Goal: Task Accomplishment & Management: Manage account settings

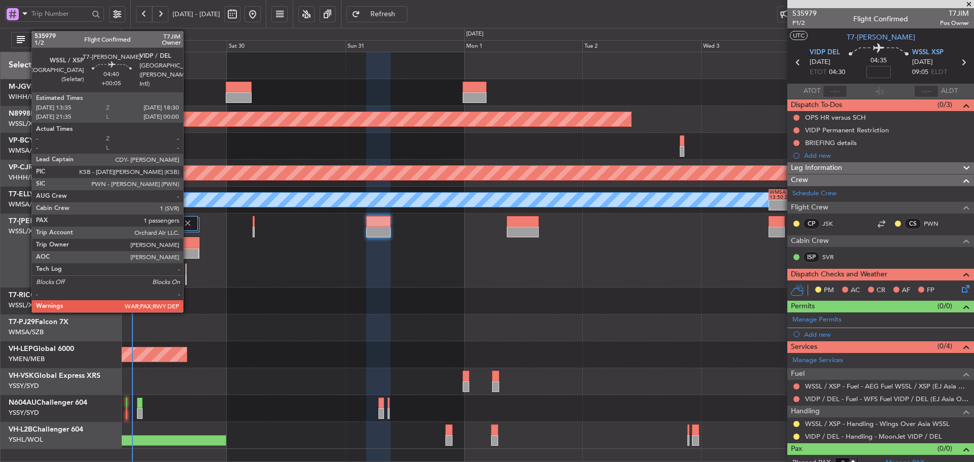
click at [188, 247] on div at bounding box center [186, 243] width 23 height 11
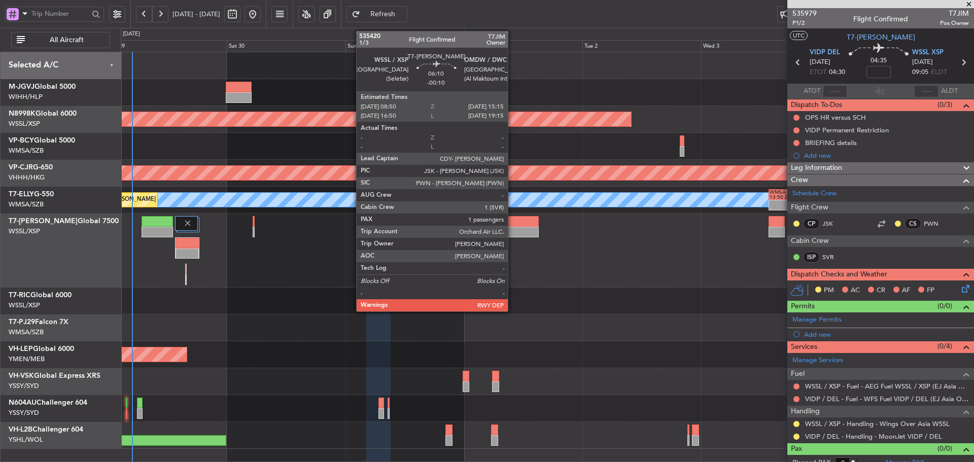
click at [512, 223] on div at bounding box center [523, 221] width 32 height 11
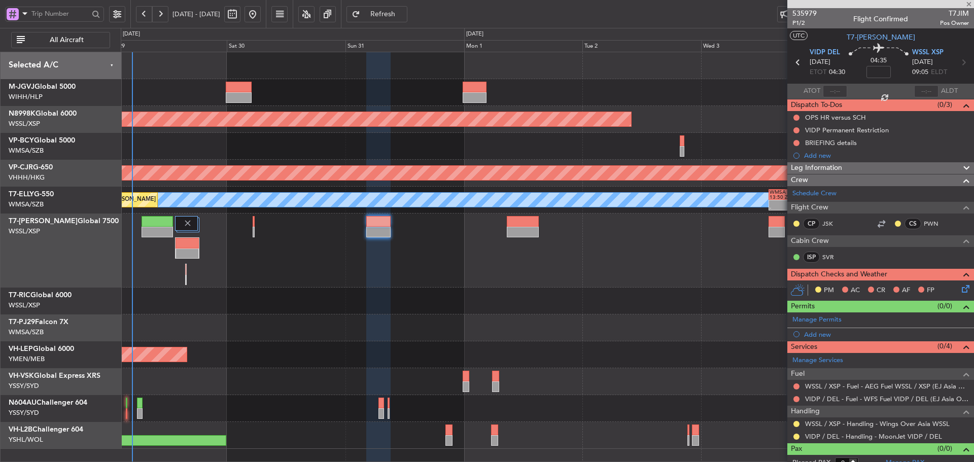
type input "-00:10"
type input "1"
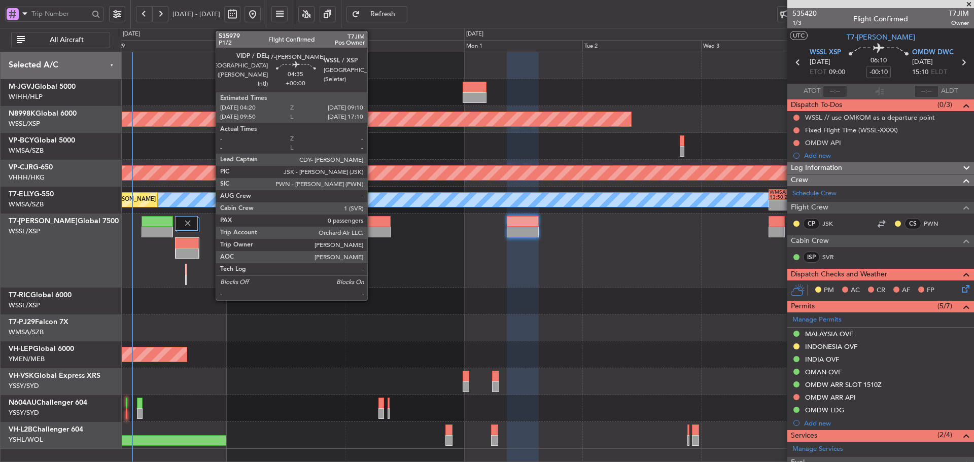
click at [372, 227] on div at bounding box center [378, 232] width 24 height 11
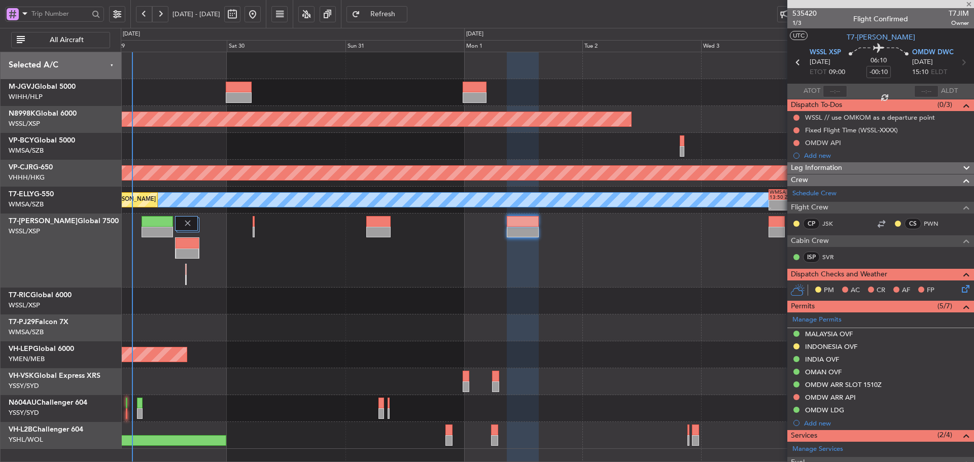
type input "0"
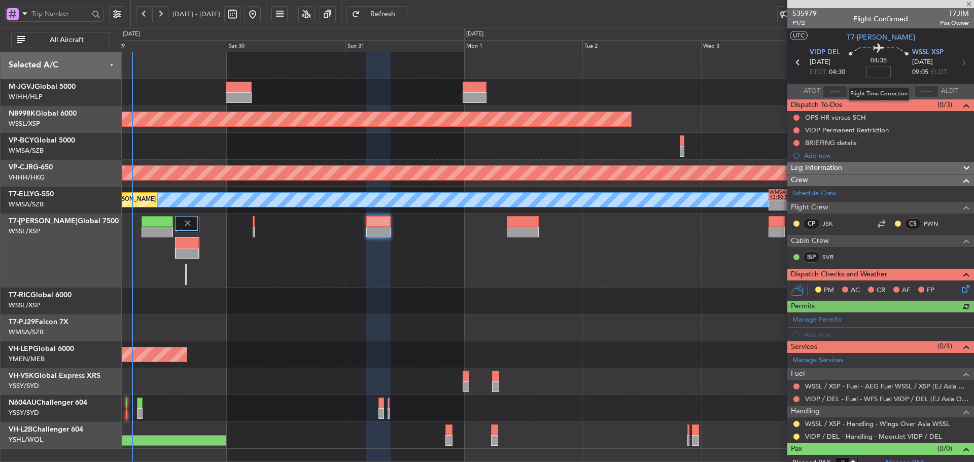
click at [874, 73] on input at bounding box center [878, 72] width 24 height 12
click at [737, 77] on div at bounding box center [547, 65] width 852 height 27
type input "+00:20"
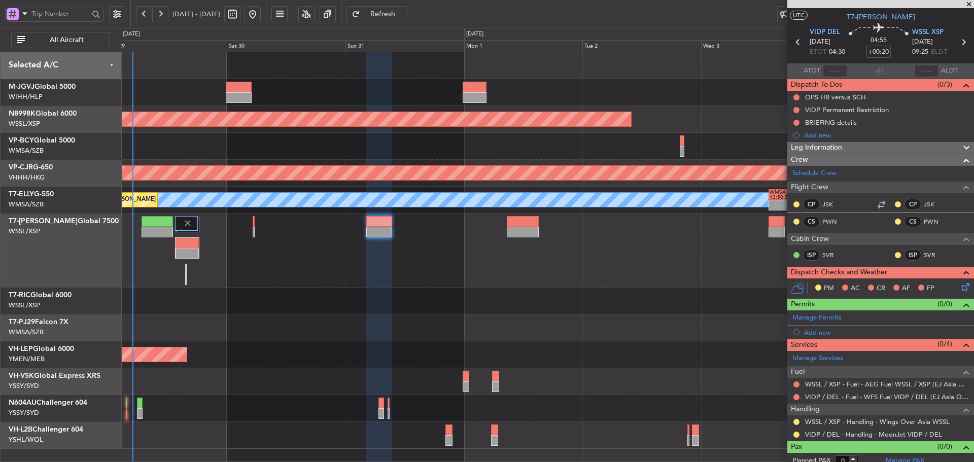
scroll to position [27, 0]
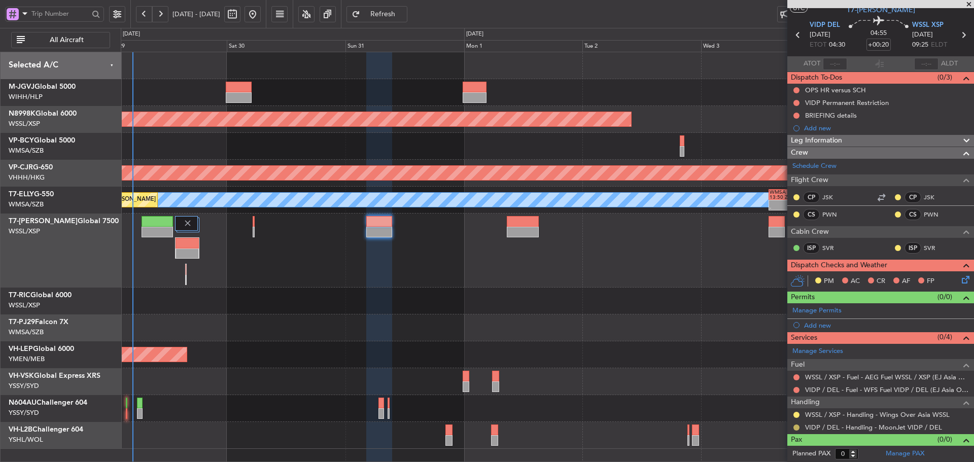
click at [796, 428] on button at bounding box center [796, 427] width 6 height 6
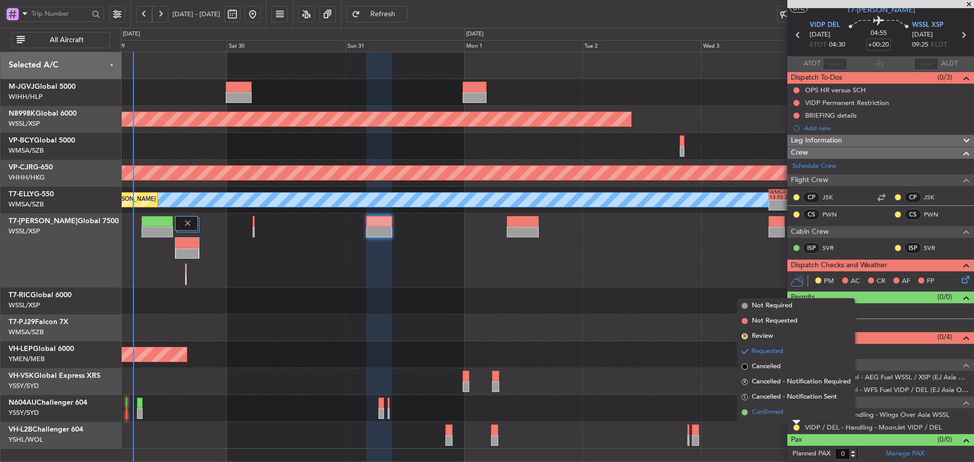
click at [744, 411] on span at bounding box center [744, 412] width 6 height 6
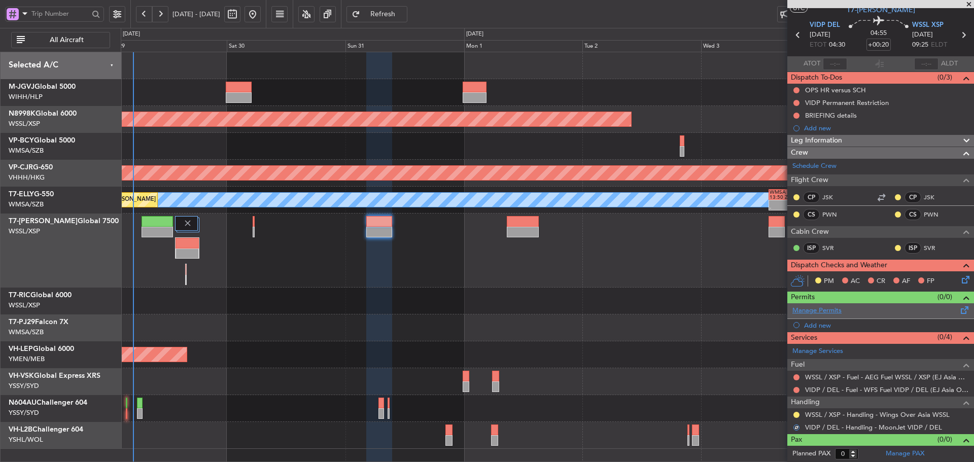
click at [823, 312] on link "Manage Permits" at bounding box center [816, 311] width 49 height 10
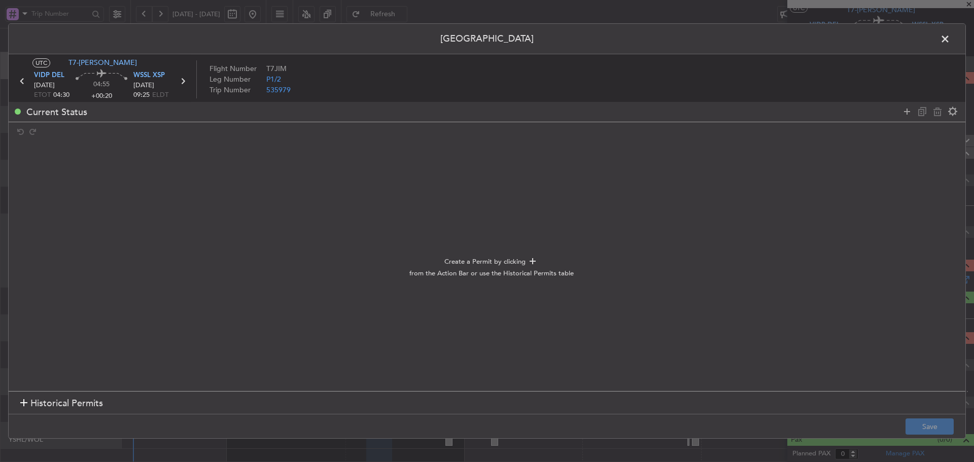
click at [19, 401] on section "Historical Permits" at bounding box center [487, 403] width 956 height 24
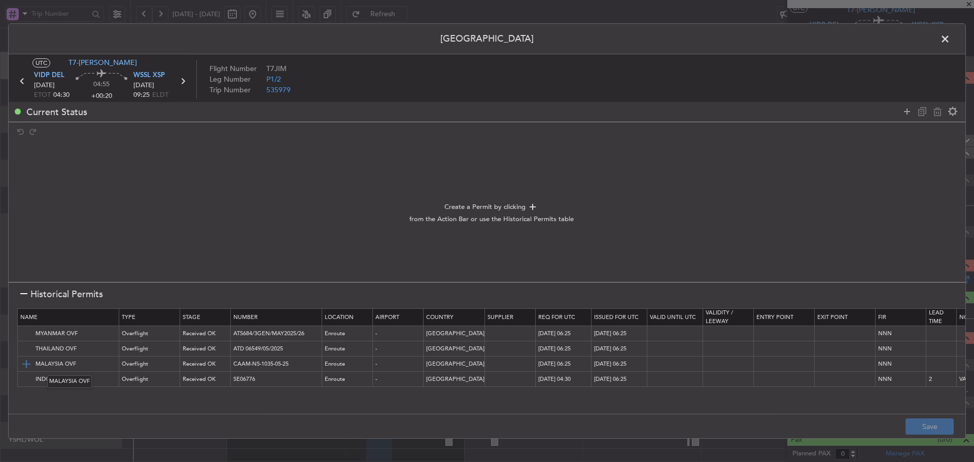
click at [29, 362] on img at bounding box center [26, 364] width 12 height 12
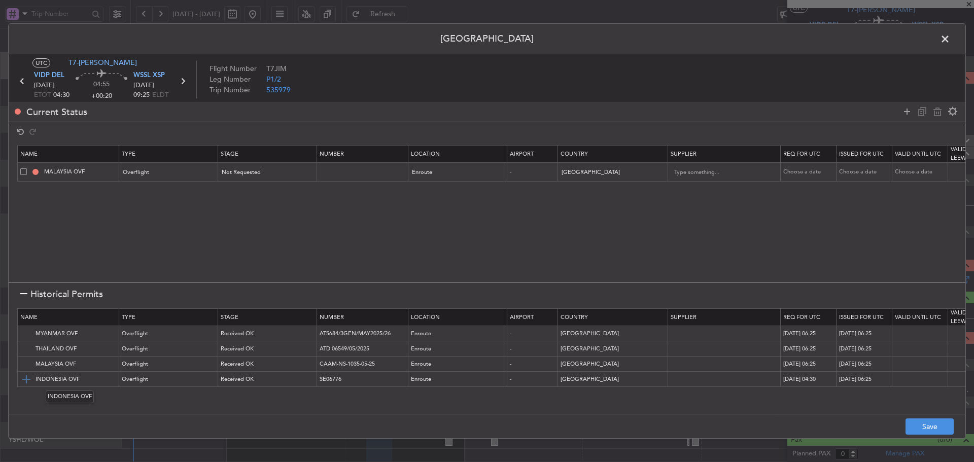
click at [25, 378] on img at bounding box center [26, 379] width 12 height 12
click at [904, 111] on icon at bounding box center [907, 111] width 12 height 12
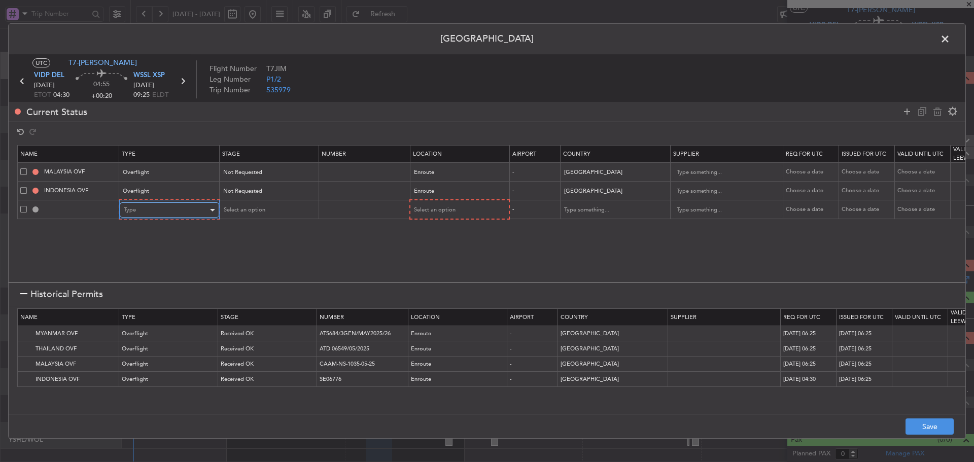
click at [164, 215] on div "Type" at bounding box center [166, 209] width 84 height 15
click at [150, 318] on span "Landing" at bounding box center [169, 322] width 90 height 15
click at [450, 214] on div "Select an option" at bounding box center [455, 209] width 84 height 15
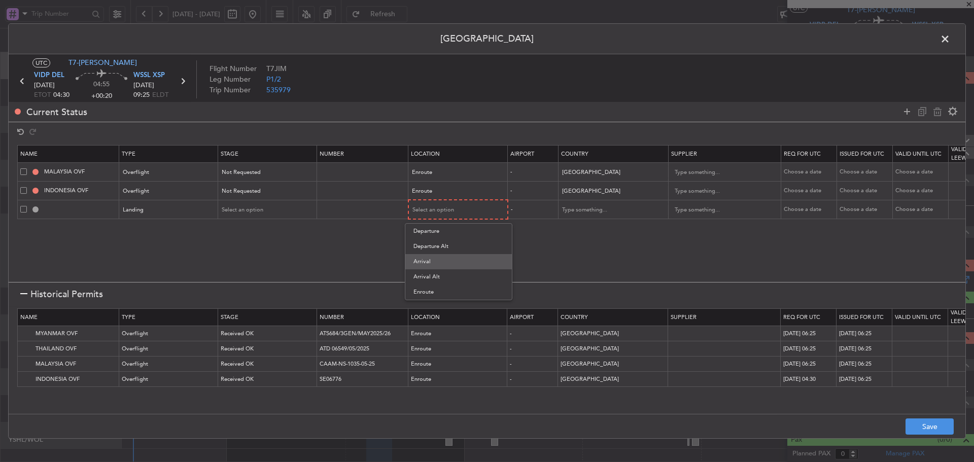
click at [435, 257] on span "Arrival" at bounding box center [458, 261] width 90 height 15
click at [927, 430] on button "Save" at bounding box center [929, 426] width 48 height 16
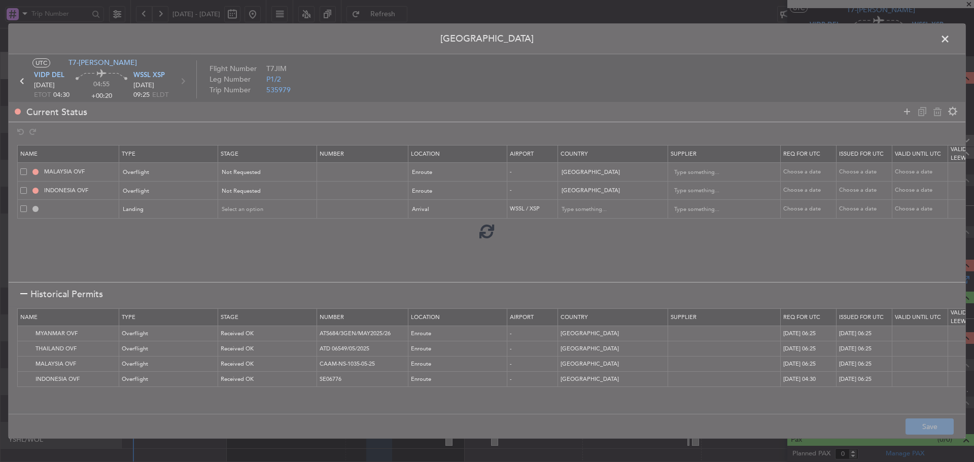
type input "NNN"
type input "2"
type input "WSSL LDG"
type input "[GEOGRAPHIC_DATA]"
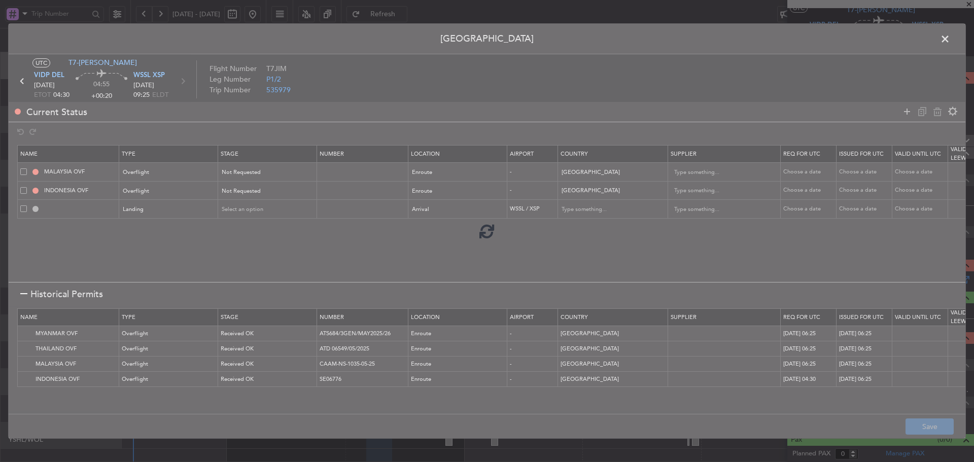
type input "NNN"
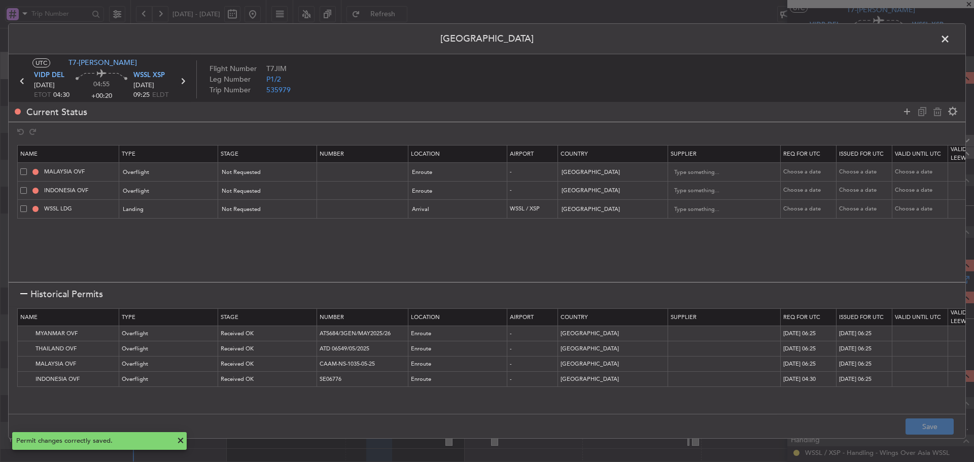
click at [183, 81] on icon at bounding box center [182, 81] width 13 height 13
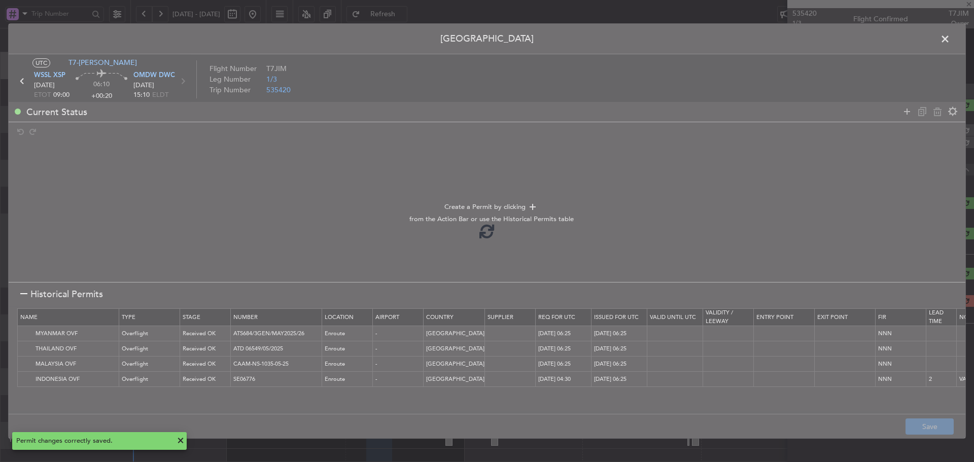
type input "-00:10"
type input "1"
type input "-00:10"
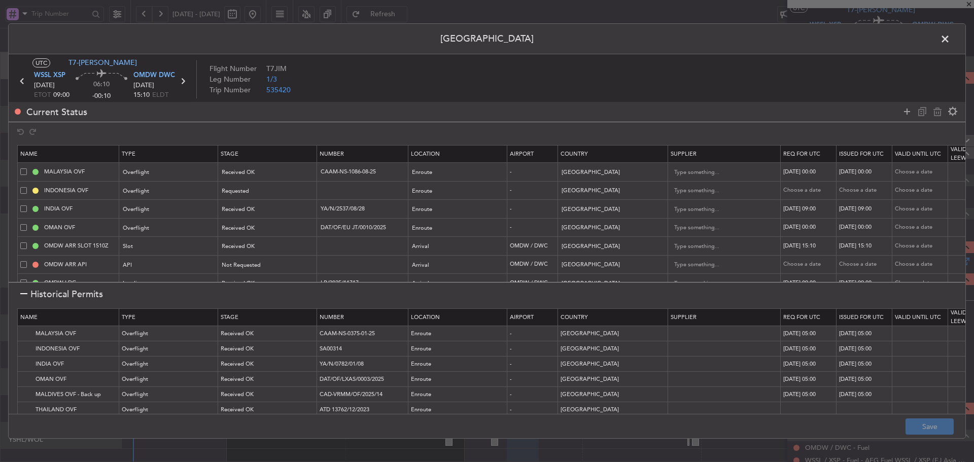
scroll to position [0, 0]
click at [23, 80] on icon at bounding box center [22, 81] width 13 height 13
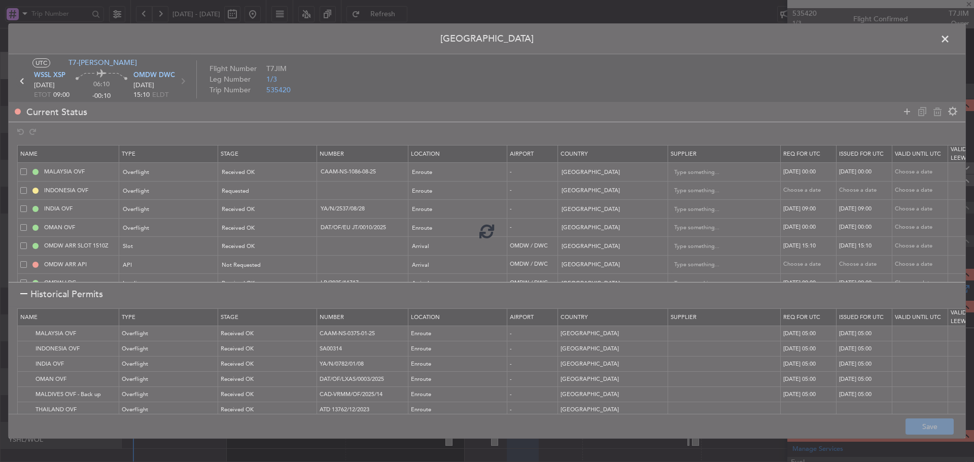
type input "+00:20"
type input "0"
type input "+00:20"
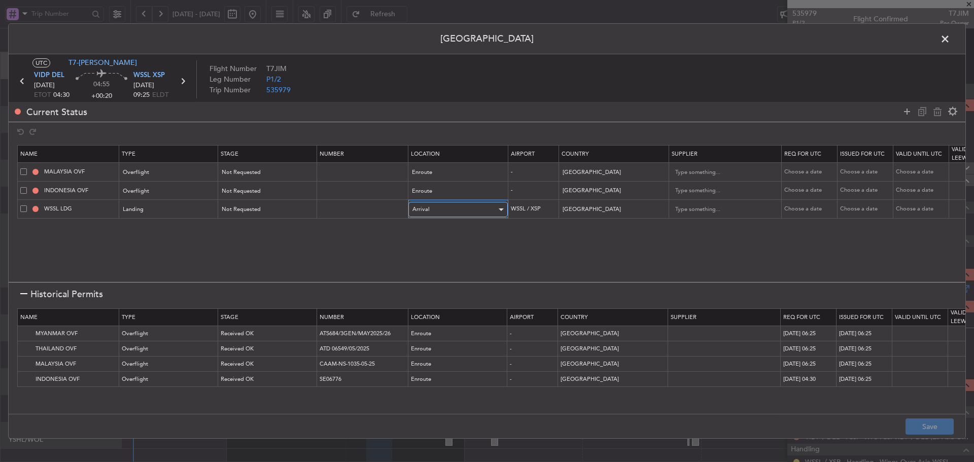
click at [460, 209] on div "Arrival" at bounding box center [454, 209] width 84 height 15
click at [436, 236] on span "Departure" at bounding box center [458, 230] width 90 height 15
click at [922, 427] on button "Save" at bounding box center [929, 426] width 48 height 16
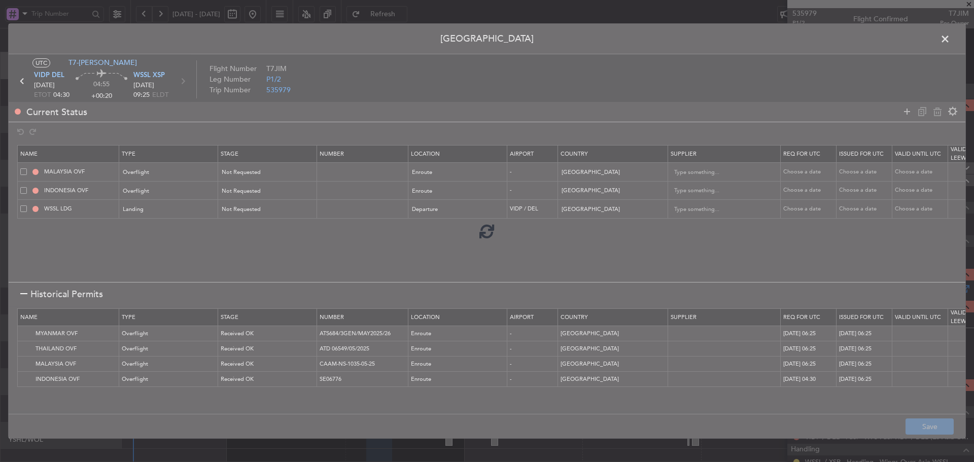
type input "VIDP LDG"
type input "[GEOGRAPHIC_DATA]"
type input "3"
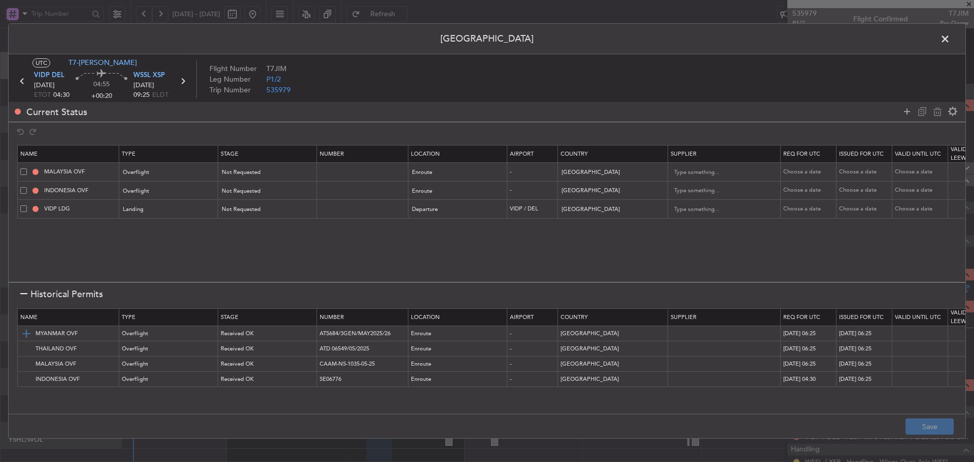
click at [26, 335] on img at bounding box center [26, 334] width 12 height 12
click at [26, 348] on img at bounding box center [26, 349] width 12 height 12
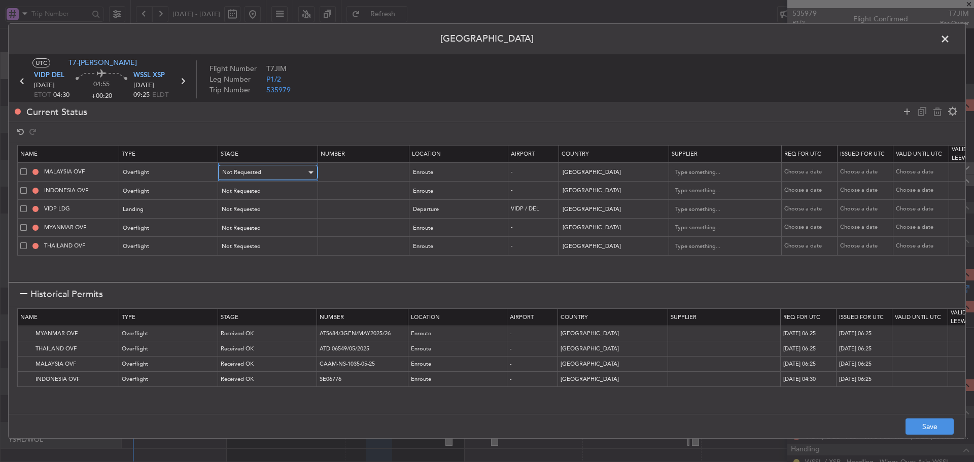
click at [265, 168] on div "Not Requested" at bounding box center [264, 172] width 84 height 15
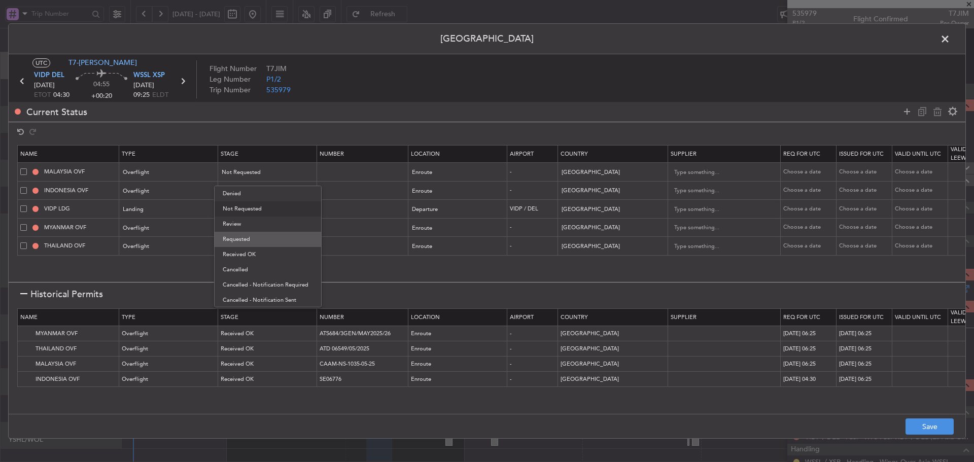
click at [248, 234] on span "Requested" at bounding box center [268, 239] width 90 height 15
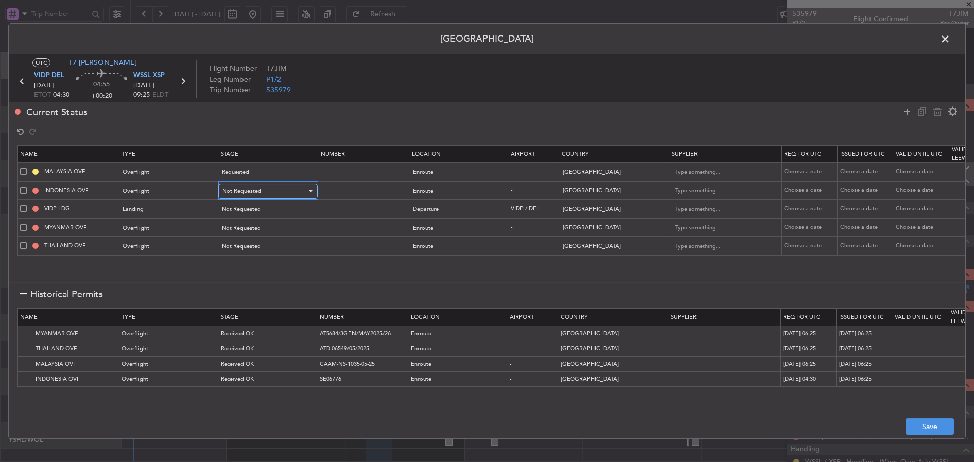
click at [256, 190] on span "Not Requested" at bounding box center [241, 191] width 39 height 8
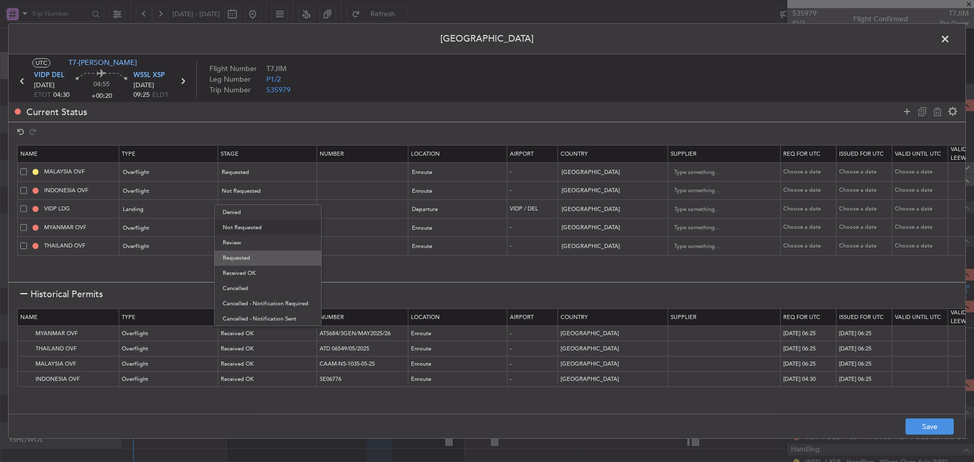
click at [250, 260] on span "Requested" at bounding box center [268, 258] width 90 height 15
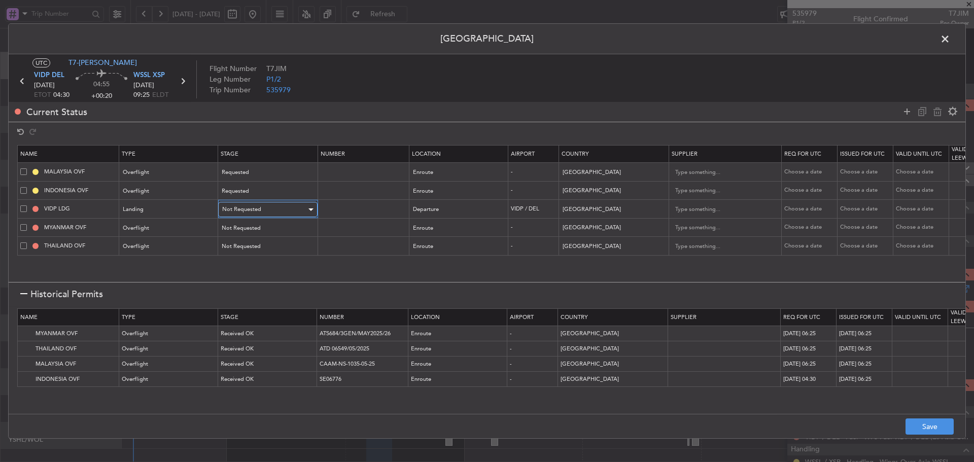
click at [258, 204] on div "Not Requested" at bounding box center [264, 209] width 84 height 15
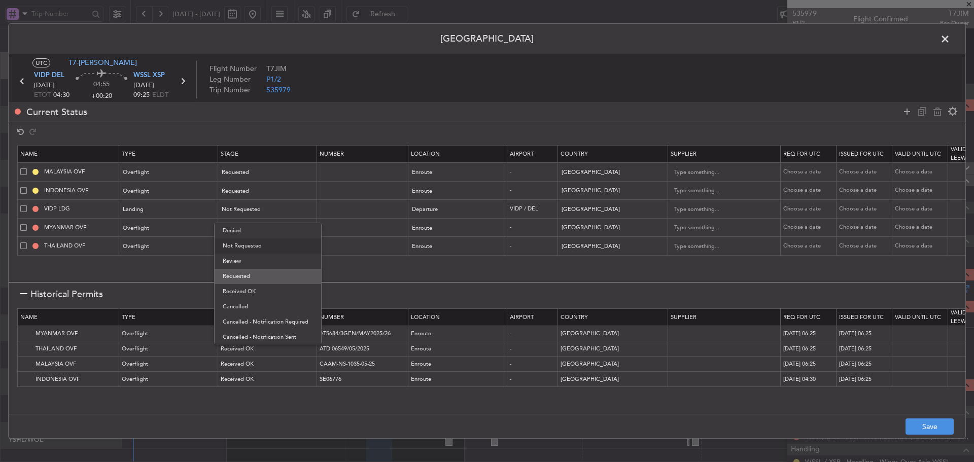
drag, startPoint x: 247, startPoint y: 285, endPoint x: 250, endPoint y: 276, distance: 8.5
click at [250, 276] on div "Denied Not Requested Review Requested Received OK Cancelled Cancelled - Notific…" at bounding box center [268, 284] width 108 height 122
click at [250, 276] on span "Requested" at bounding box center [268, 276] width 90 height 15
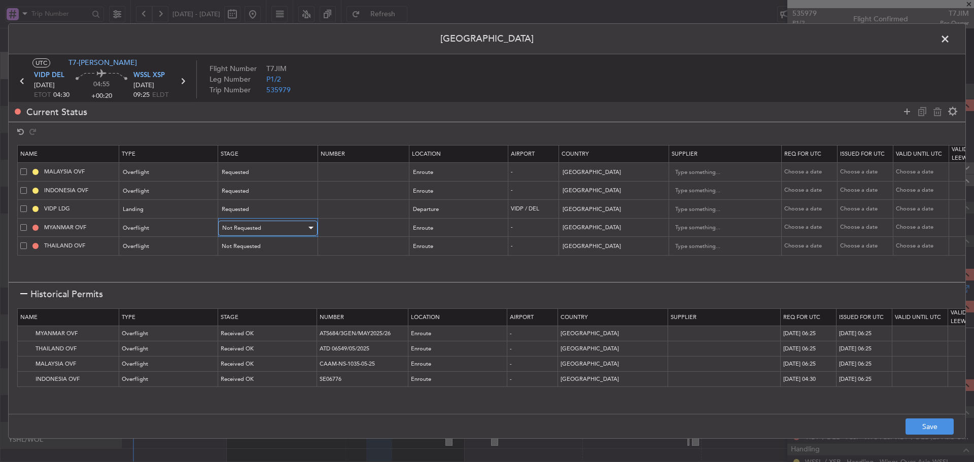
click at [263, 231] on div "Not Requested" at bounding box center [264, 228] width 84 height 15
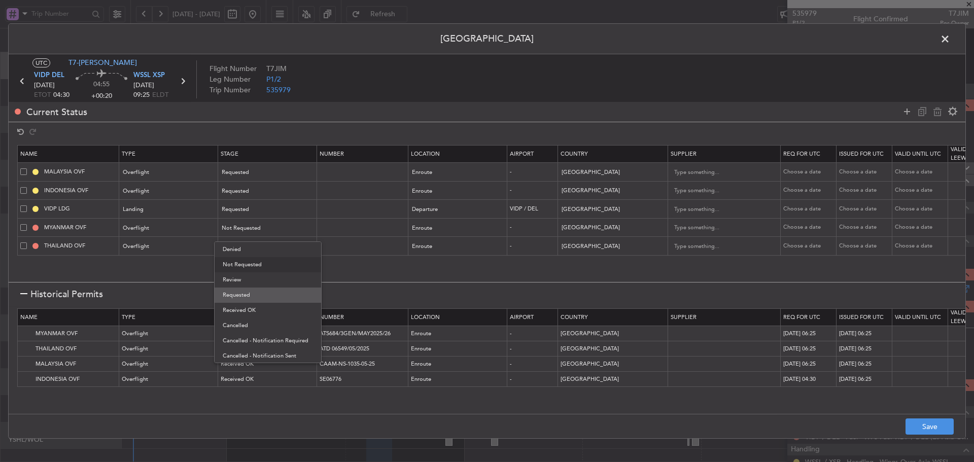
click at [248, 294] on span "Requested" at bounding box center [268, 295] width 90 height 15
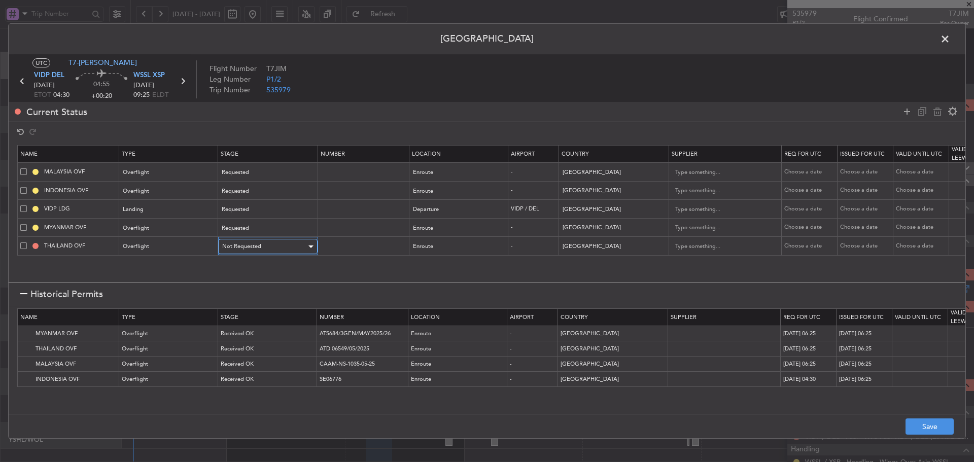
click at [258, 246] on span "Not Requested" at bounding box center [241, 246] width 39 height 8
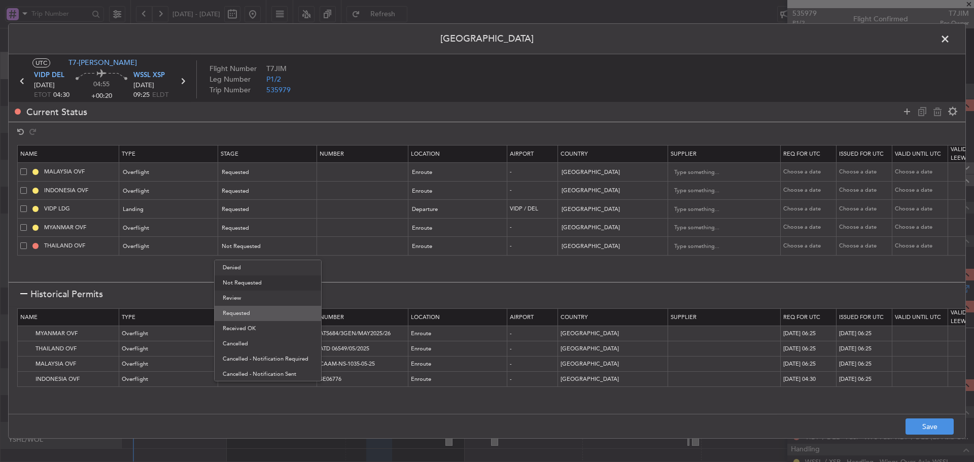
click at [242, 312] on span "Requested" at bounding box center [268, 313] width 90 height 15
click at [85, 205] on input "VIDP LDG" at bounding box center [80, 208] width 76 height 9
click at [21, 206] on span at bounding box center [23, 208] width 7 height 7
click at [27, 205] on input "checkbox" at bounding box center [27, 205] width 0 height 0
click at [919, 112] on icon at bounding box center [922, 111] width 12 height 12
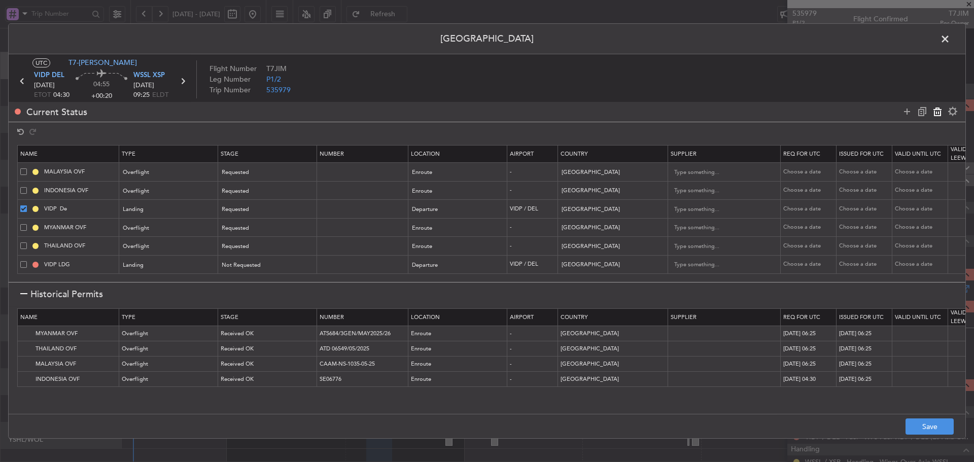
click at [936, 112] on icon at bounding box center [937, 111] width 12 height 12
type input "MYANMAR OVF"
type input "[GEOGRAPHIC_DATA]"
type input "THAILAND OVF"
type input "[GEOGRAPHIC_DATA]"
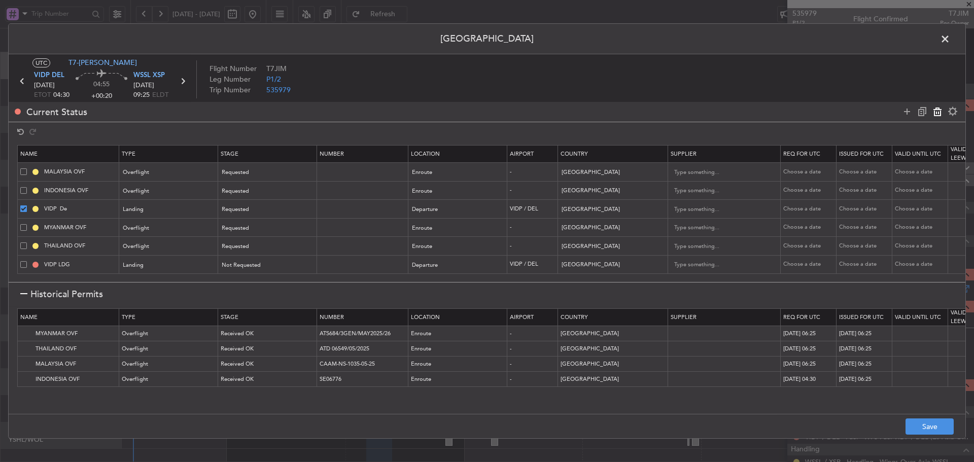
type input "VIDP LDG"
type input "[GEOGRAPHIC_DATA]"
type input "NNN"
type input "3"
click at [26, 245] on span at bounding box center [23, 245] width 7 height 7
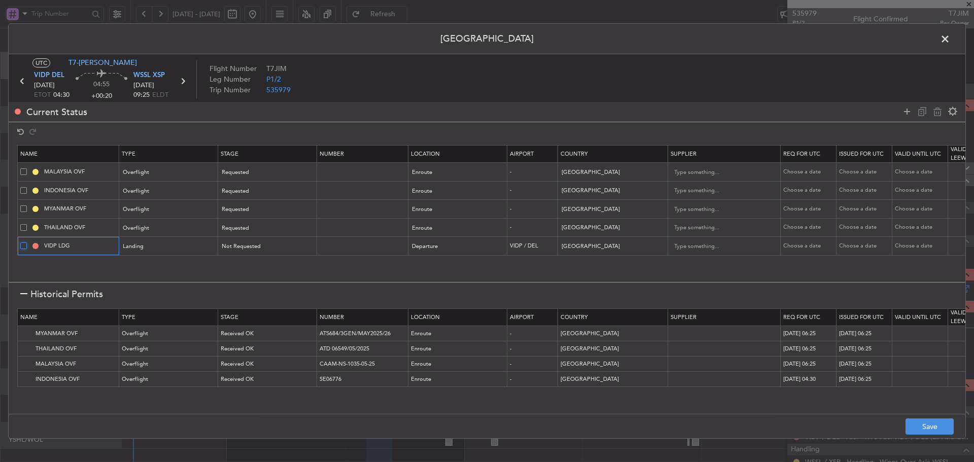
click at [27, 242] on input "checkbox" at bounding box center [27, 242] width 0 height 0
click at [934, 112] on icon at bounding box center [937, 111] width 12 height 12
click at [908, 109] on icon at bounding box center [907, 111] width 12 height 12
click at [208, 246] on div at bounding box center [211, 247] width 7 height 8
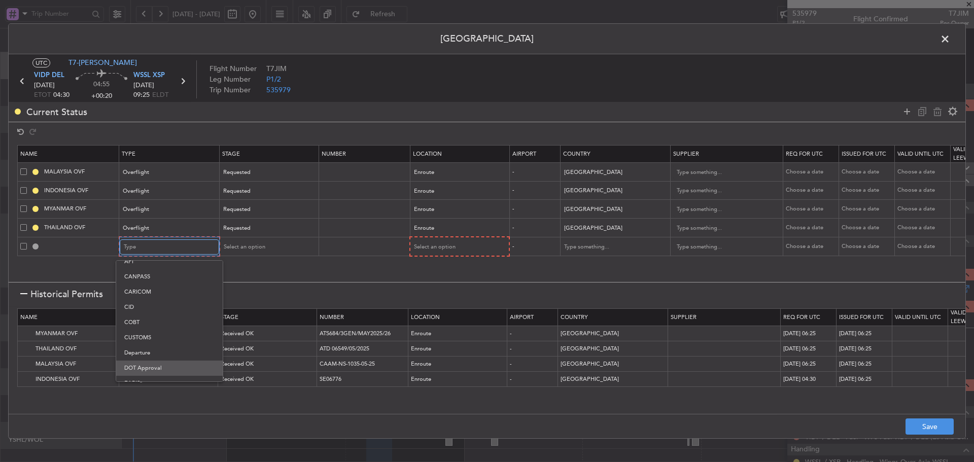
scroll to position [51, 0]
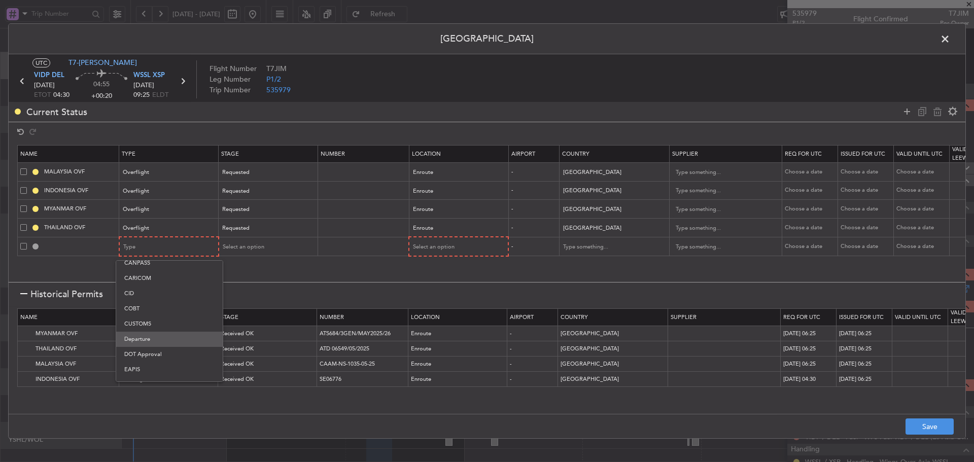
click at [146, 337] on span "Departure" at bounding box center [169, 339] width 90 height 15
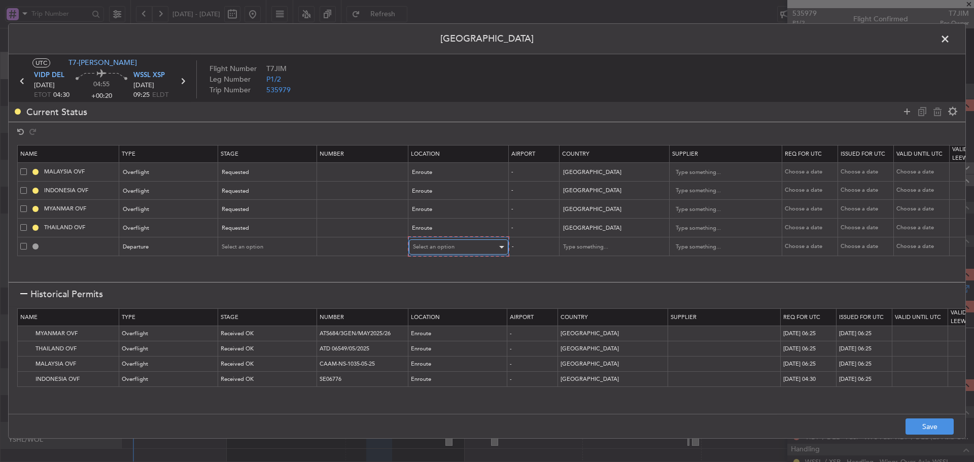
click at [432, 245] on span "Select an option" at bounding box center [434, 247] width 42 height 8
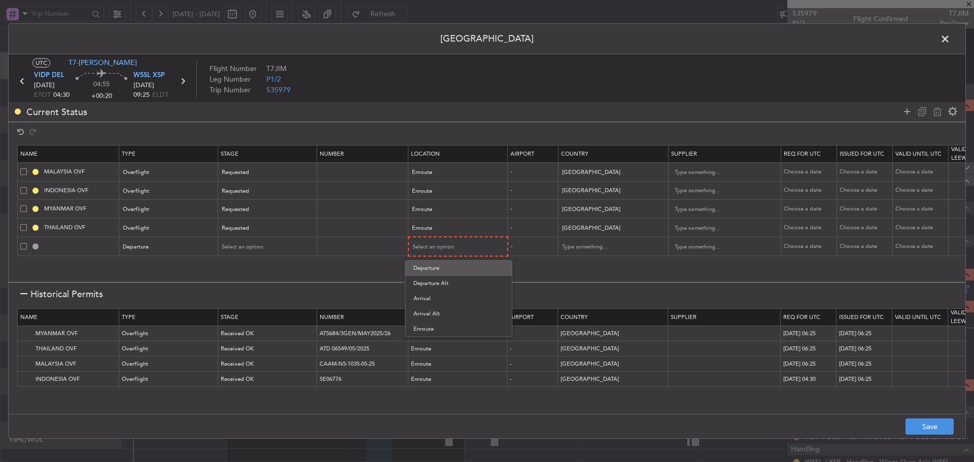
click at [442, 272] on span "Departure" at bounding box center [458, 268] width 90 height 15
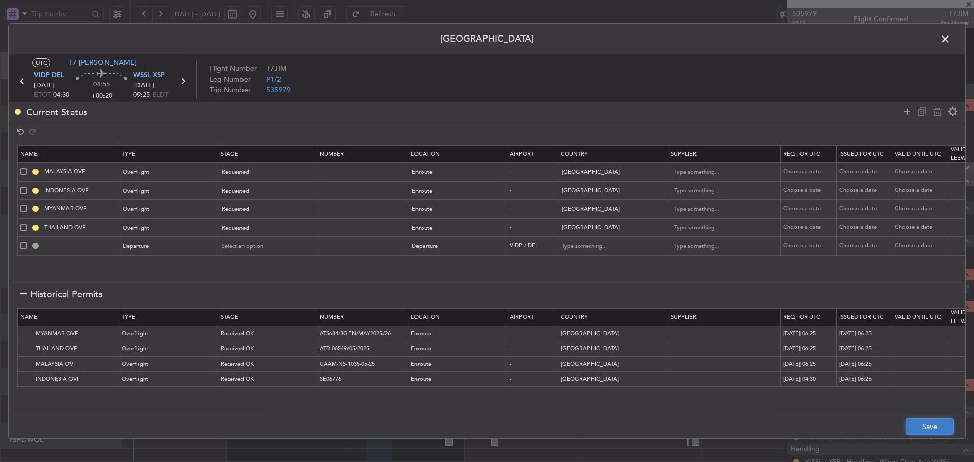
click at [932, 420] on button "Save" at bounding box center [929, 426] width 48 height 16
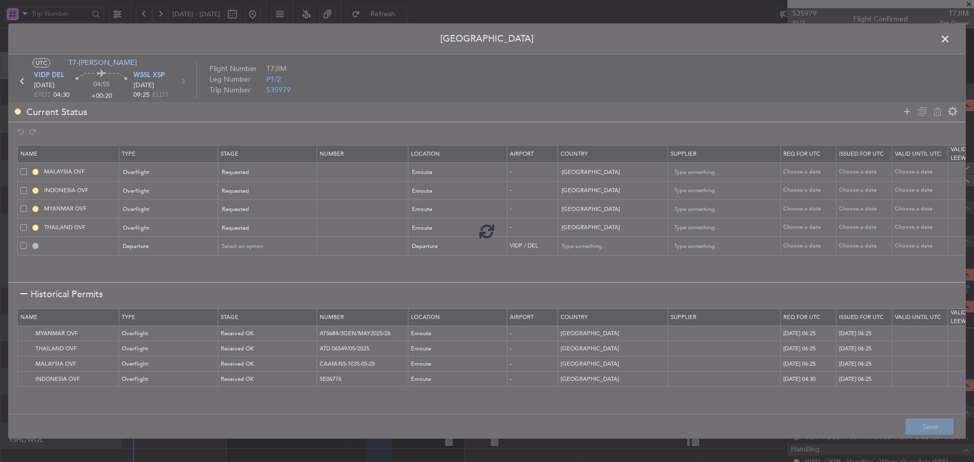
type input "NNN"
type input "DEPARTURE"
type input "[GEOGRAPHIC_DATA]"
type input "NNN"
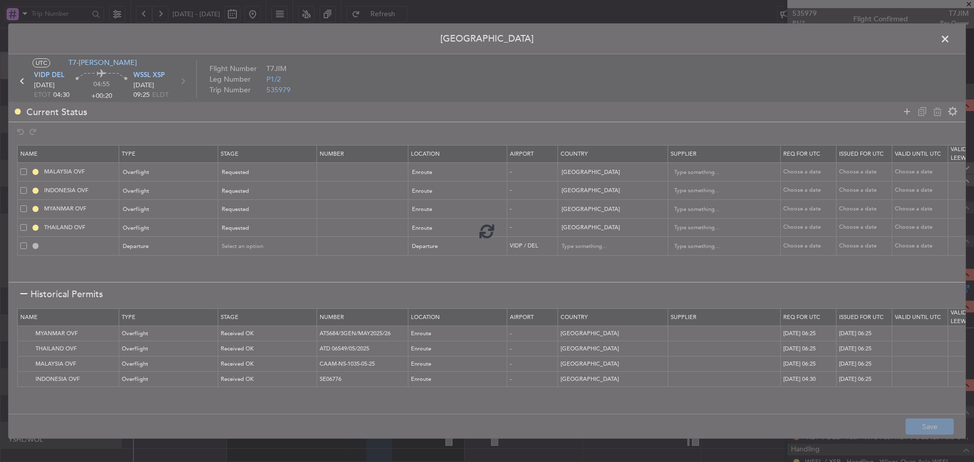
type input "3"
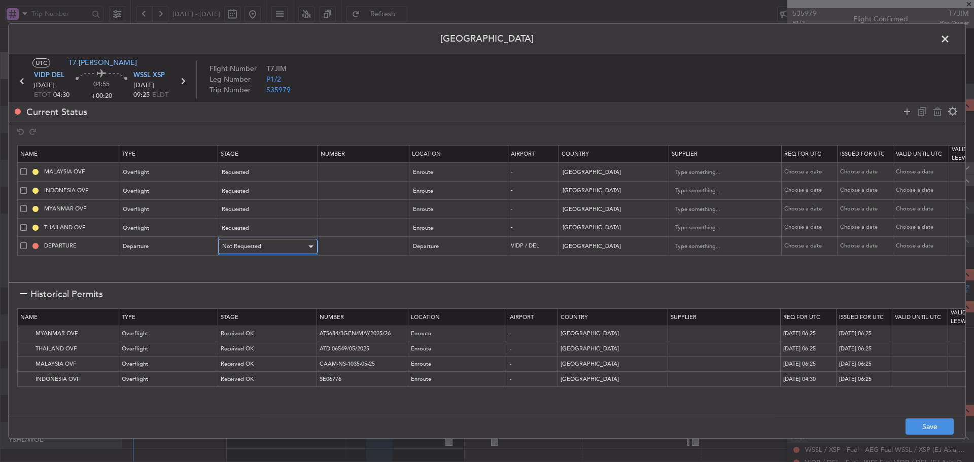
click at [253, 245] on span "Not Requested" at bounding box center [241, 246] width 39 height 8
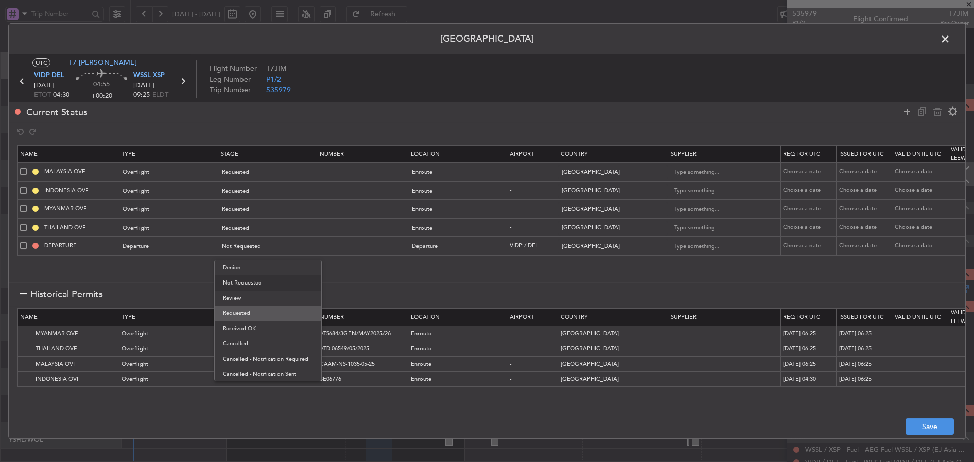
click at [240, 310] on span "Requested" at bounding box center [268, 313] width 90 height 15
click at [921, 432] on button "Save" at bounding box center [929, 426] width 48 height 16
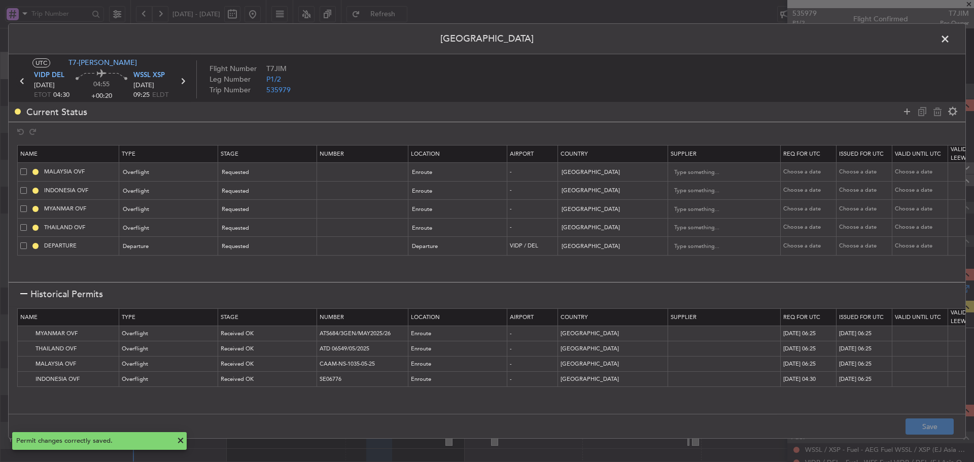
click at [21, 83] on icon at bounding box center [22, 81] width 13 height 13
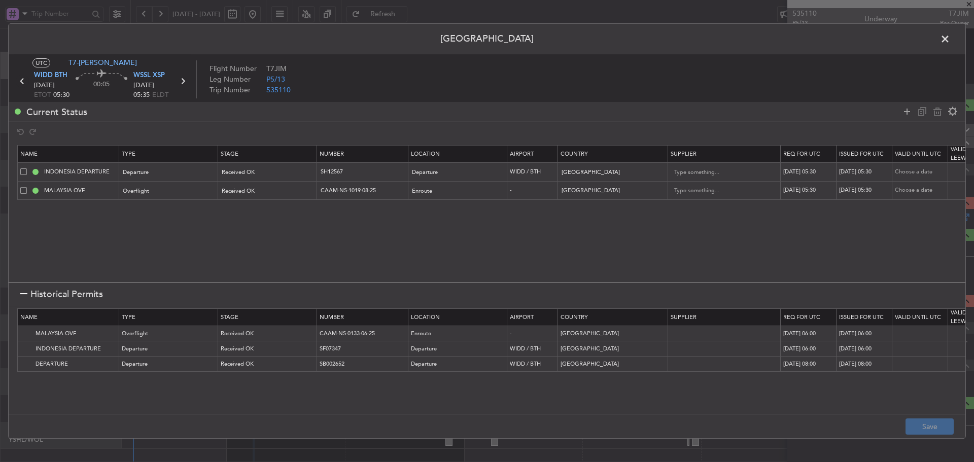
click at [22, 81] on icon at bounding box center [22, 81] width 13 height 13
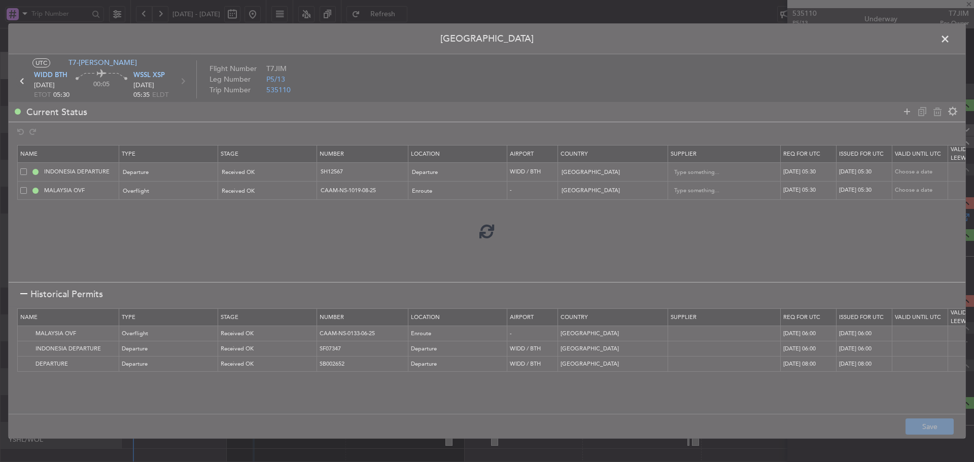
type input "-00:20"
click at [22, 81] on div at bounding box center [487, 231] width 956 height 415
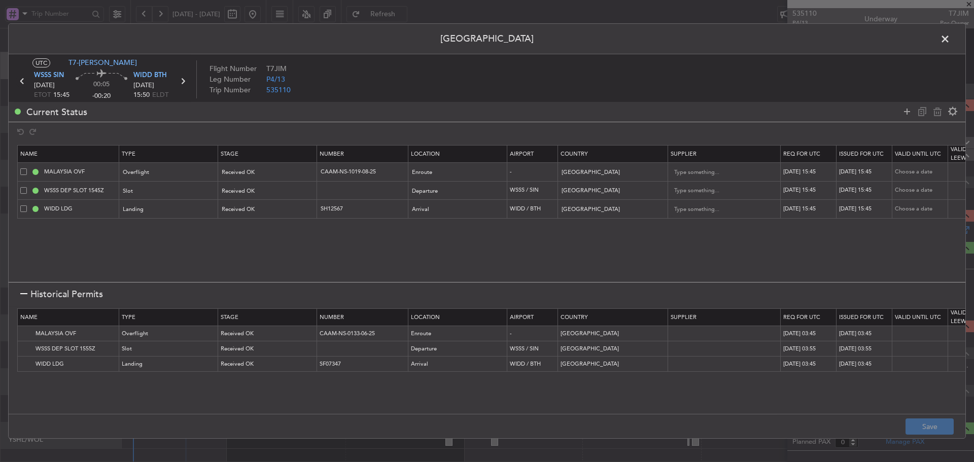
click at [22, 81] on icon at bounding box center [22, 81] width 13 height 13
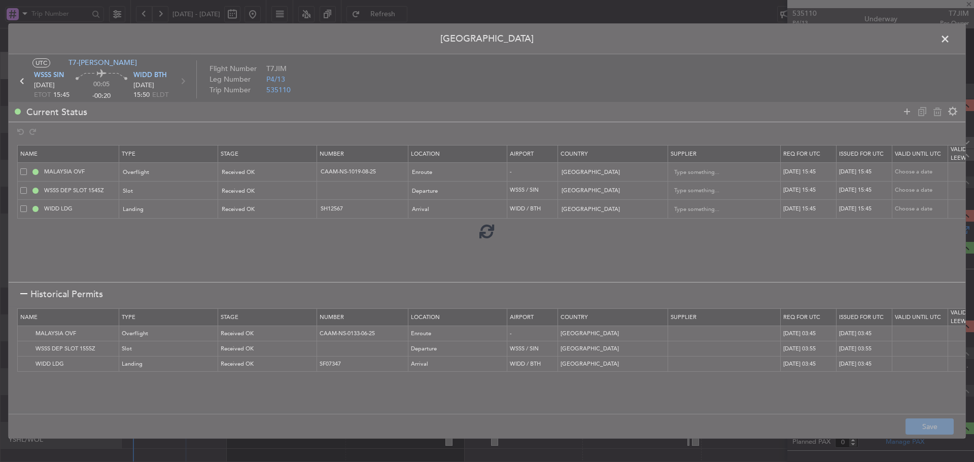
type input "+00:05"
type input "1"
type input "+00:05"
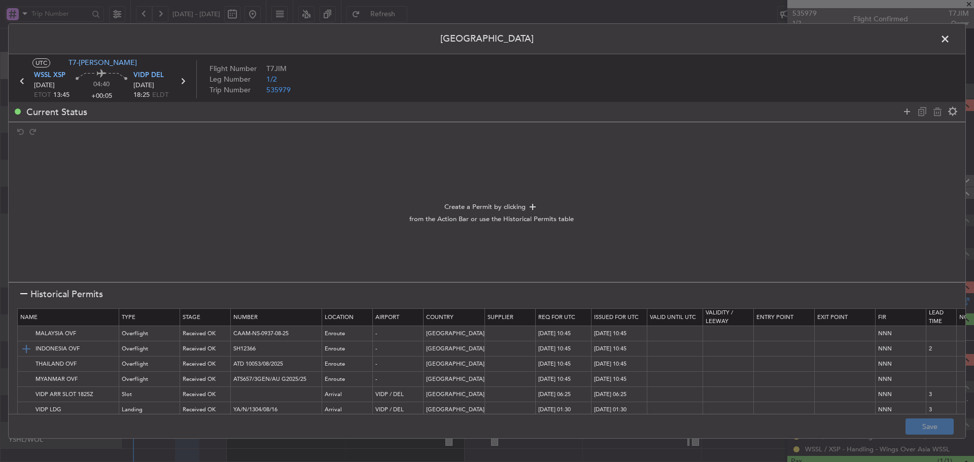
drag, startPoint x: 28, startPoint y: 333, endPoint x: 29, endPoint y: 344, distance: 11.2
click at [0, 0] on img at bounding box center [0, 0] width 0 height 0
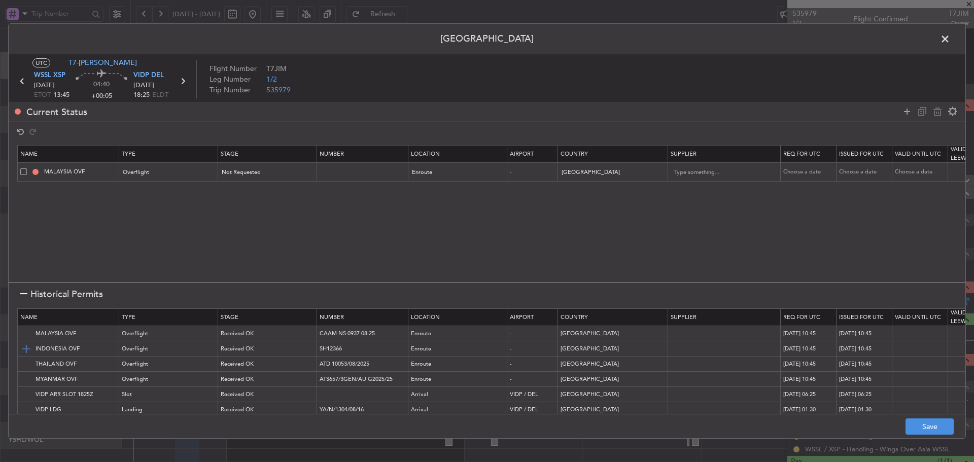
click at [28, 348] on img at bounding box center [26, 349] width 12 height 12
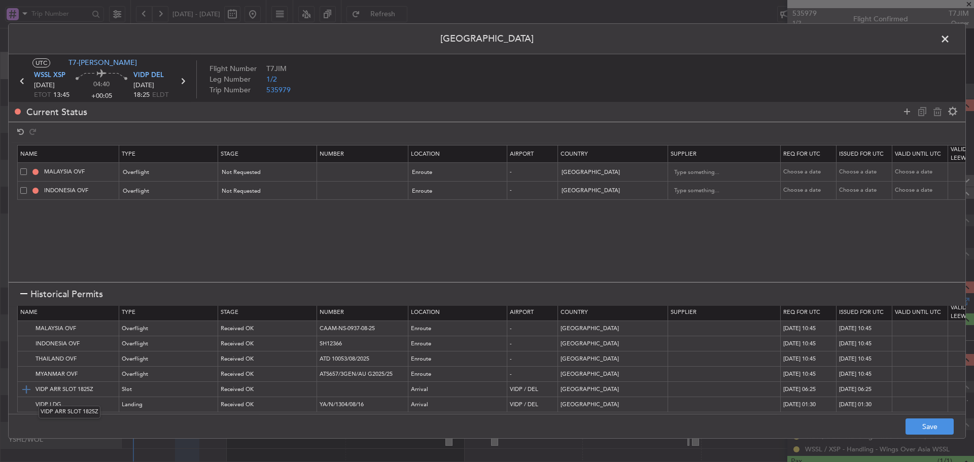
scroll to position [13, 0]
click at [24, 384] on img at bounding box center [26, 389] width 12 height 12
click at [25, 399] on img at bounding box center [26, 405] width 12 height 12
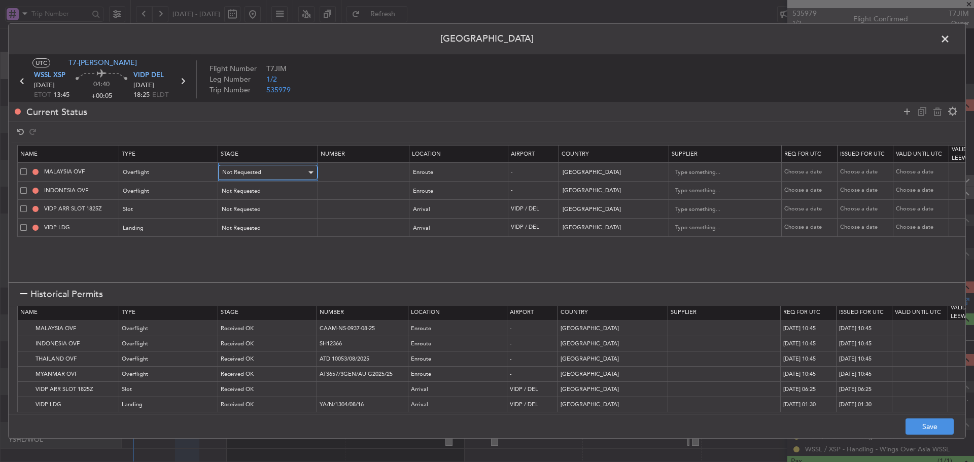
click at [255, 171] on span "Not Requested" at bounding box center [241, 172] width 39 height 8
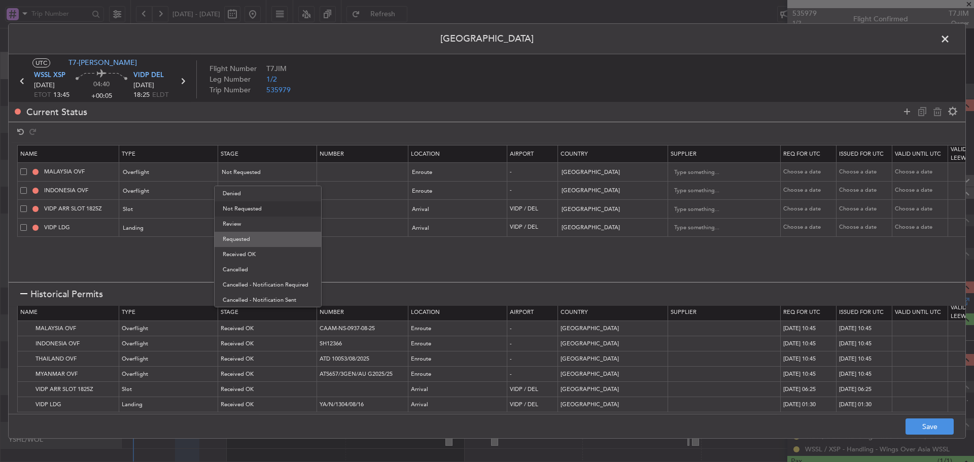
click at [242, 240] on span "Requested" at bounding box center [268, 239] width 90 height 15
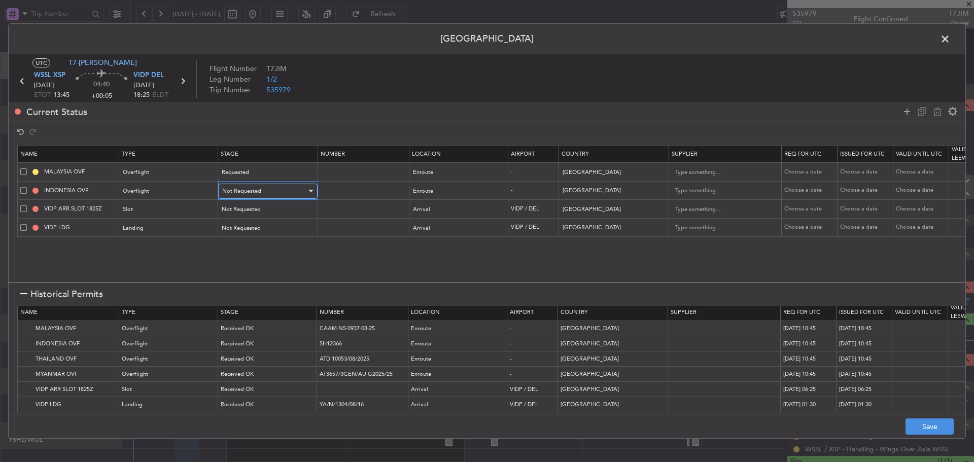
click at [253, 192] on span "Not Requested" at bounding box center [241, 191] width 39 height 8
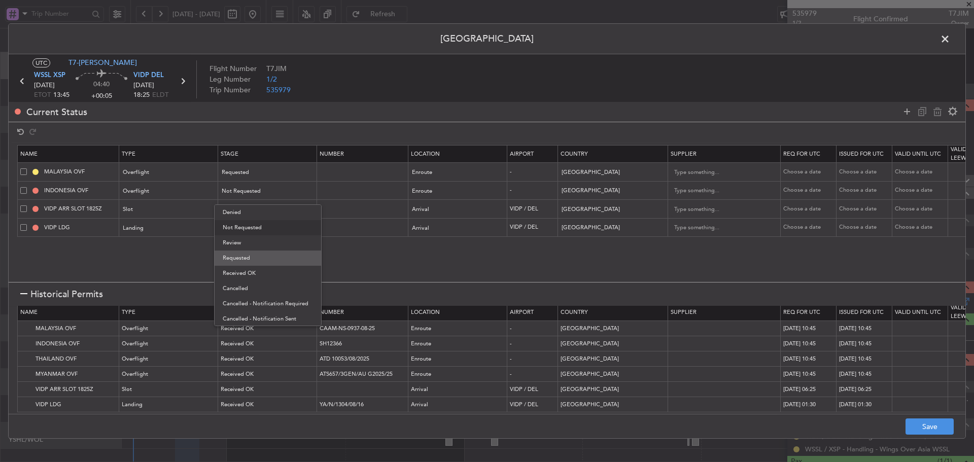
click at [247, 262] on span "Requested" at bounding box center [268, 258] width 90 height 15
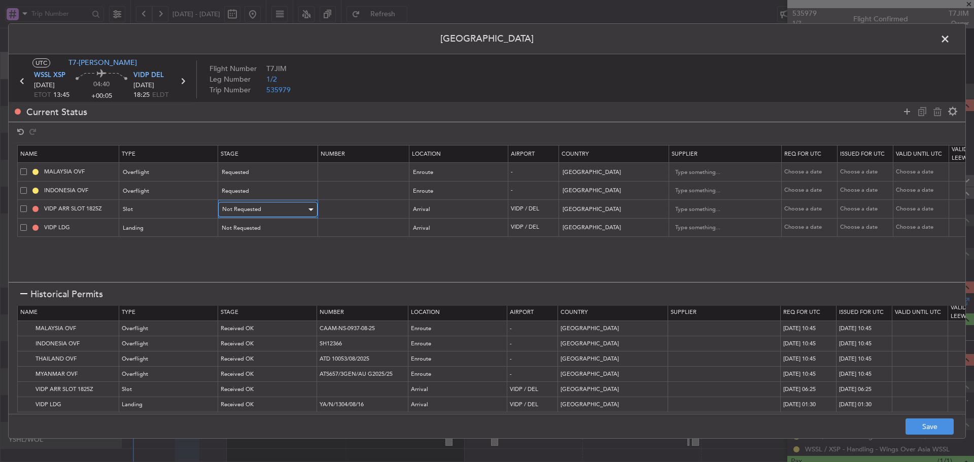
click at [260, 203] on div "Not Requested" at bounding box center [264, 209] width 84 height 15
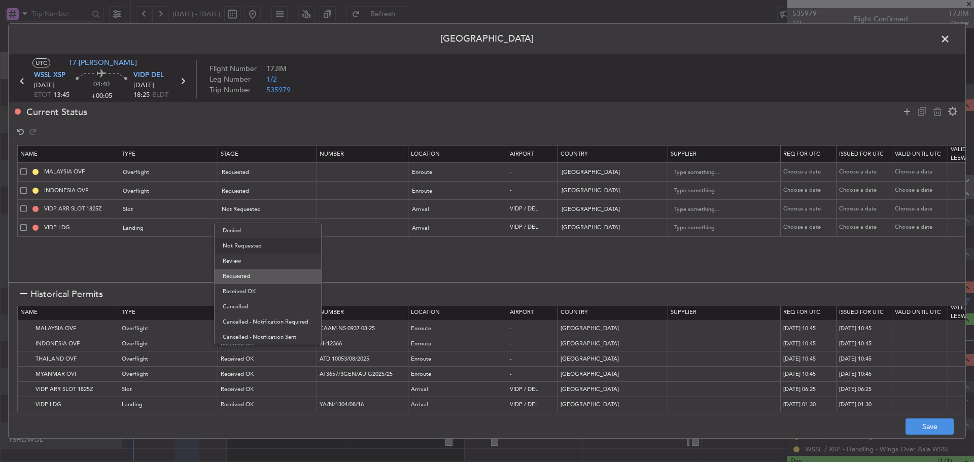
click at [246, 276] on span "Requested" at bounding box center [268, 276] width 90 height 15
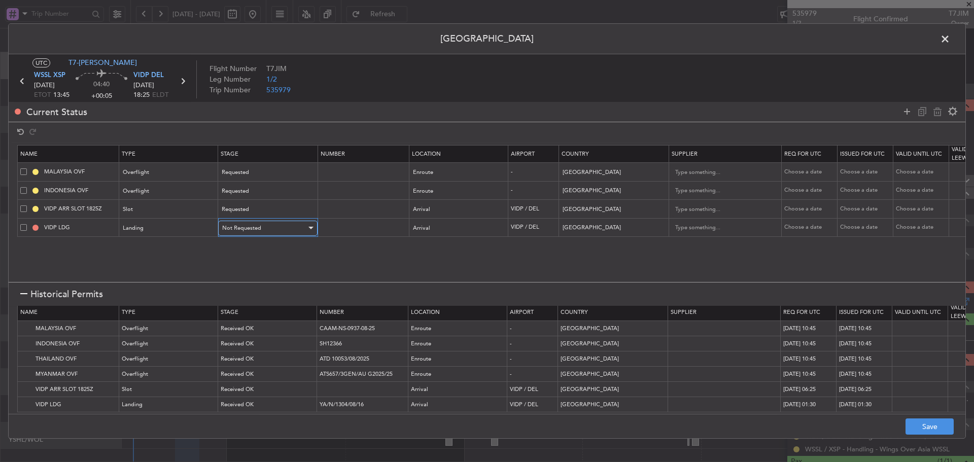
click at [260, 226] on span "Not Requested" at bounding box center [241, 228] width 39 height 8
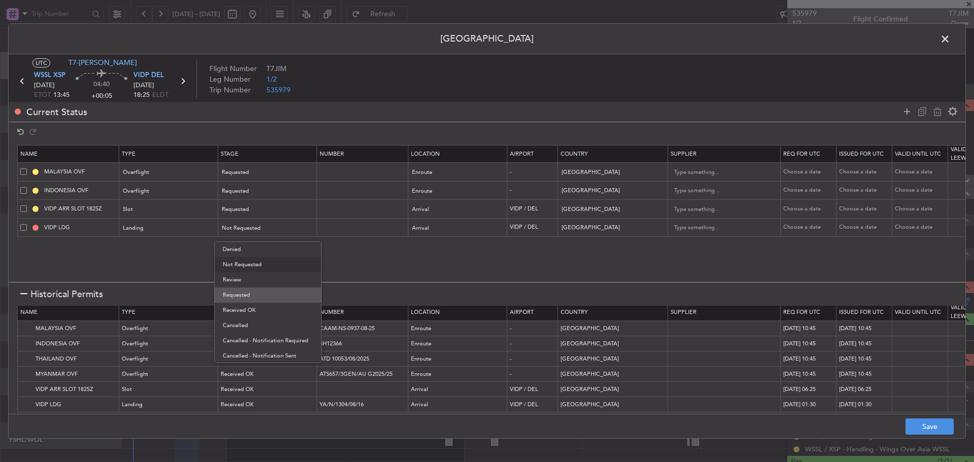
click at [246, 295] on span "Requested" at bounding box center [268, 295] width 90 height 15
click at [925, 426] on button "Save" at bounding box center [929, 426] width 48 height 16
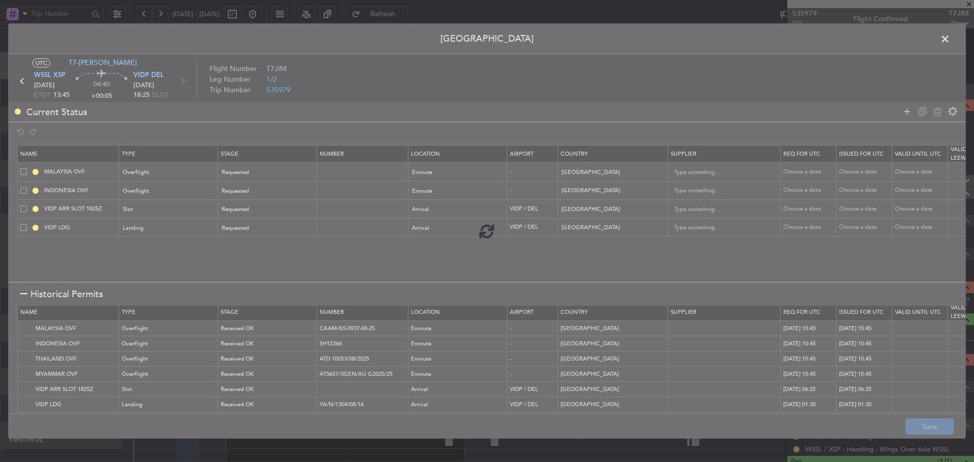
type input "NNN"
type input "2"
type input "VIDP ARR SLOT"
type input "NNN"
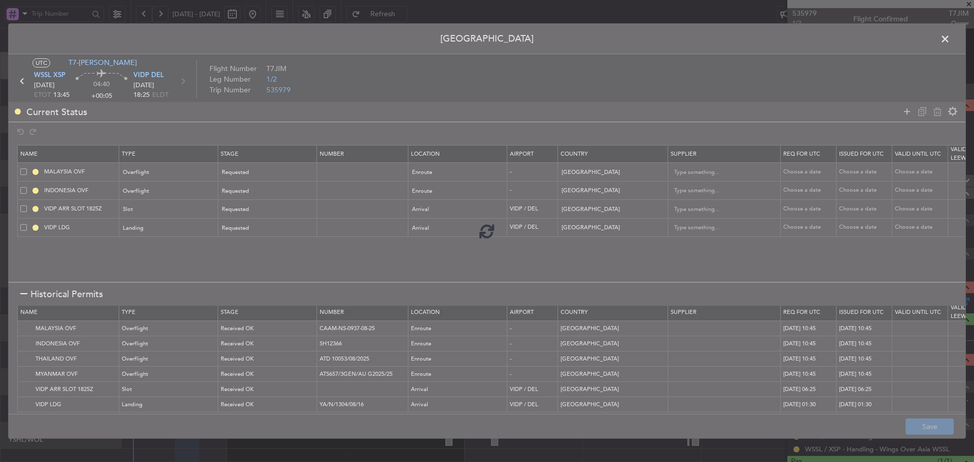
type input "3"
type input "NNN"
type input "3"
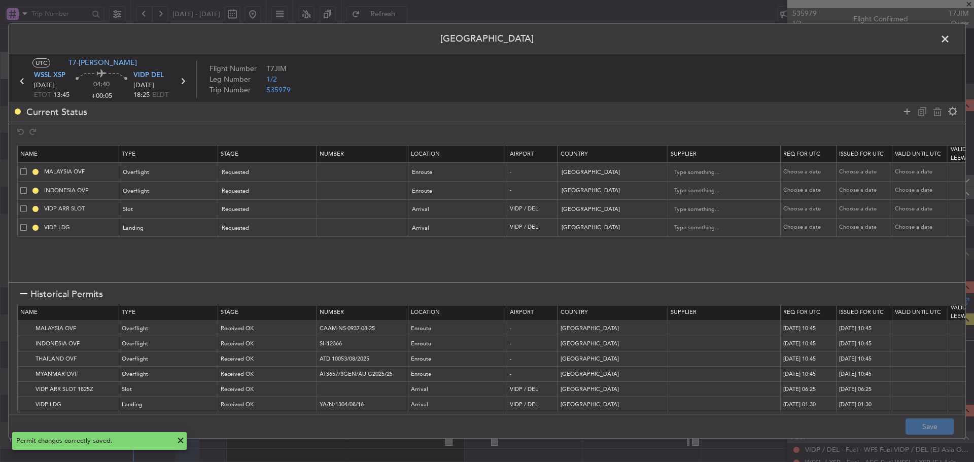
click at [950, 38] on span at bounding box center [950, 41] width 0 height 20
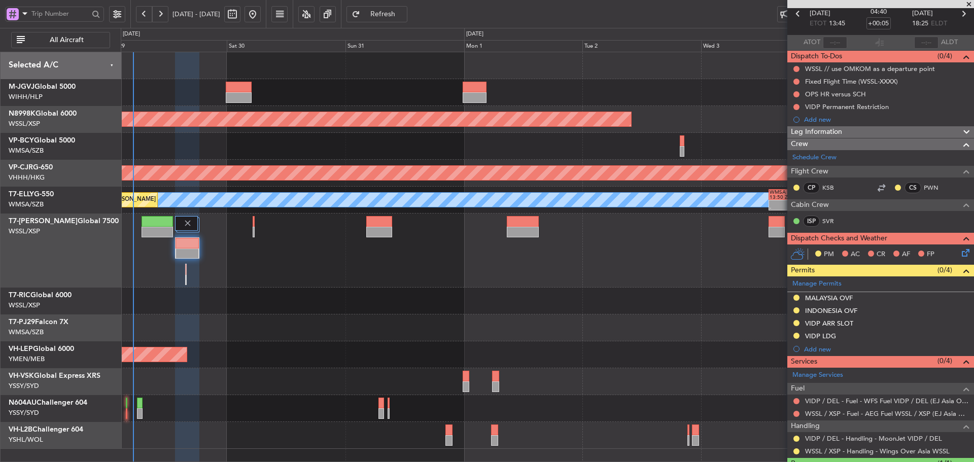
scroll to position [95, 0]
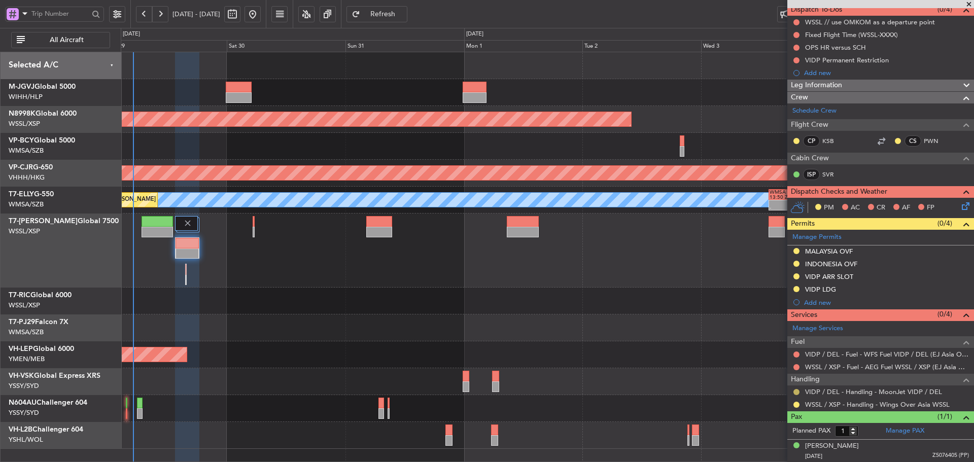
click at [796, 390] on button at bounding box center [796, 392] width 6 height 6
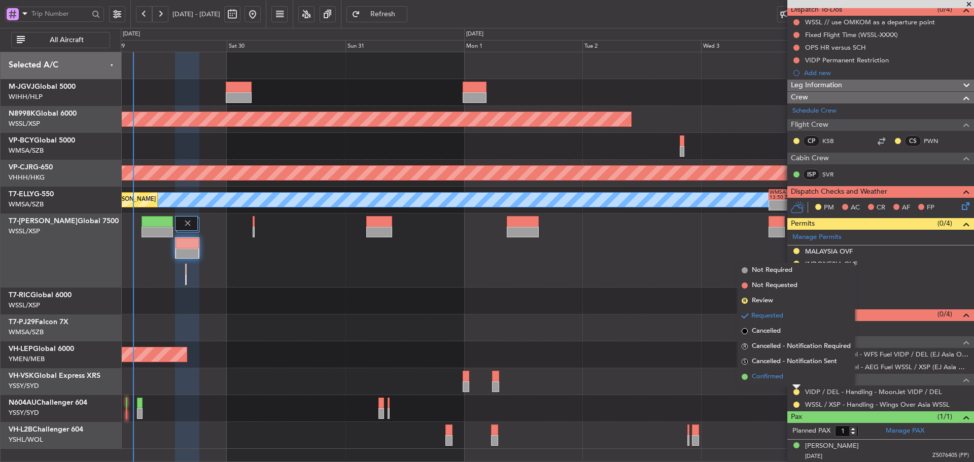
click at [747, 379] on li "Confirmed" at bounding box center [795, 376] width 117 height 15
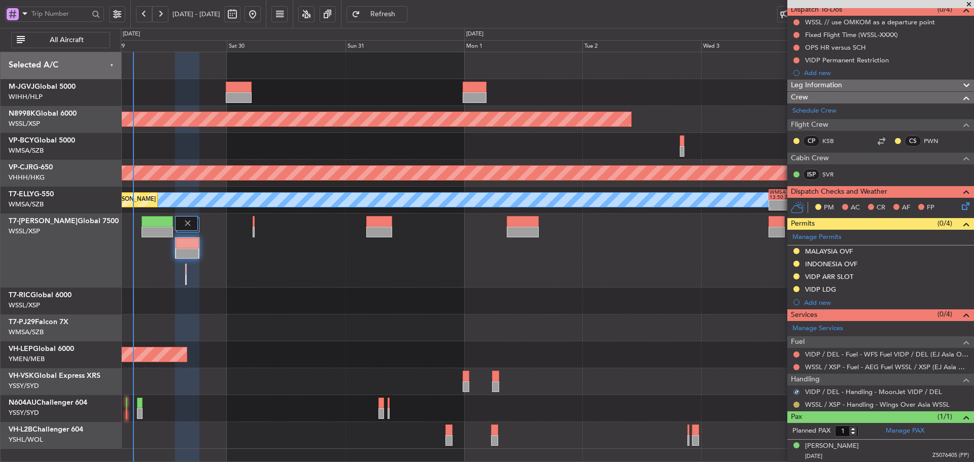
click at [797, 405] on button at bounding box center [796, 405] width 6 height 6
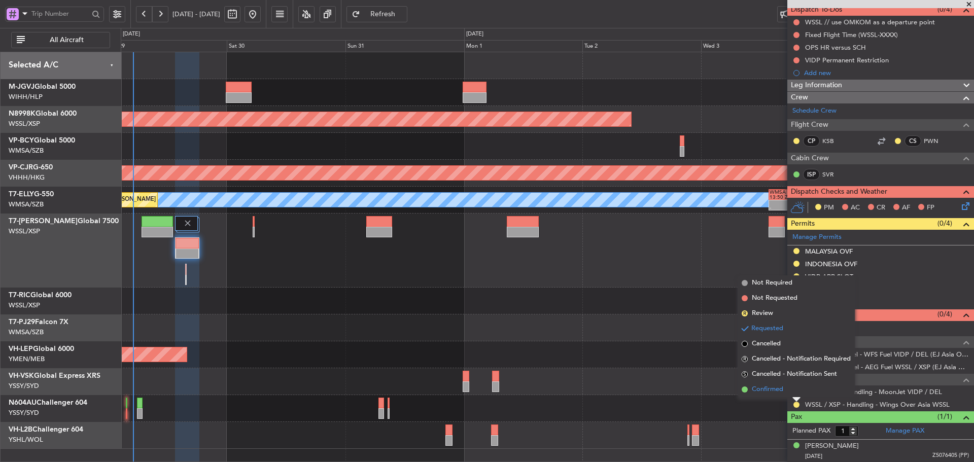
click at [744, 389] on span at bounding box center [744, 389] width 6 height 6
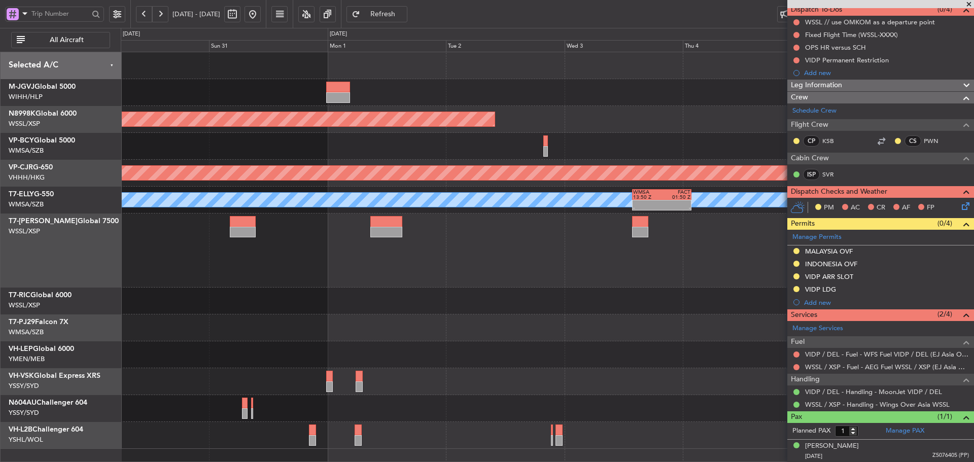
click at [488, 243] on div "- - WSSS 13:50 Z PANC 01:40 Z" at bounding box center [547, 251] width 852 height 74
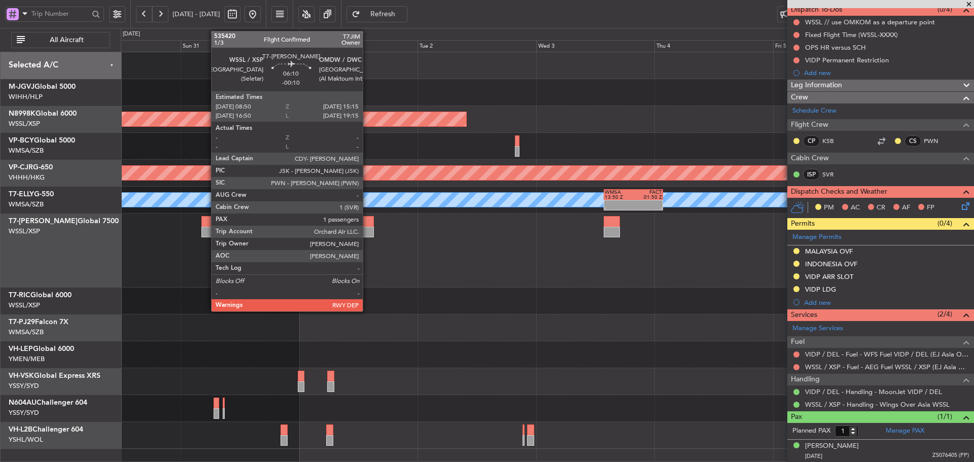
click at [367, 220] on div at bounding box center [358, 221] width 32 height 11
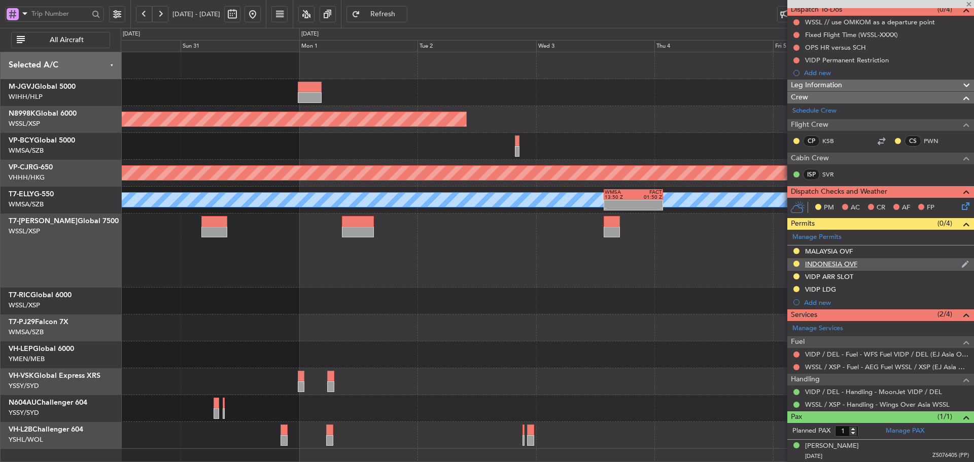
type input "-00:10"
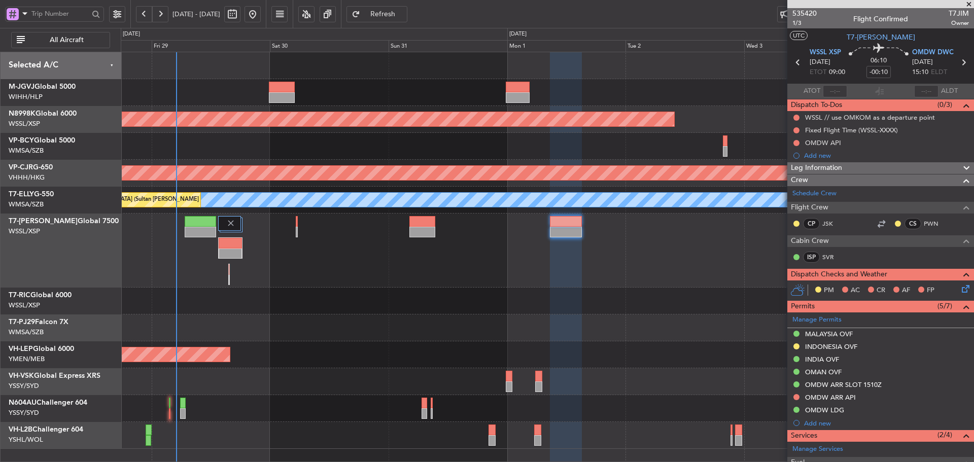
click at [739, 273] on div "Planned Maint [GEOGRAPHIC_DATA] (Seletar) - - CYVR 06:25 Z RJTT 16:15 Z Planned…" at bounding box center [547, 250] width 852 height 397
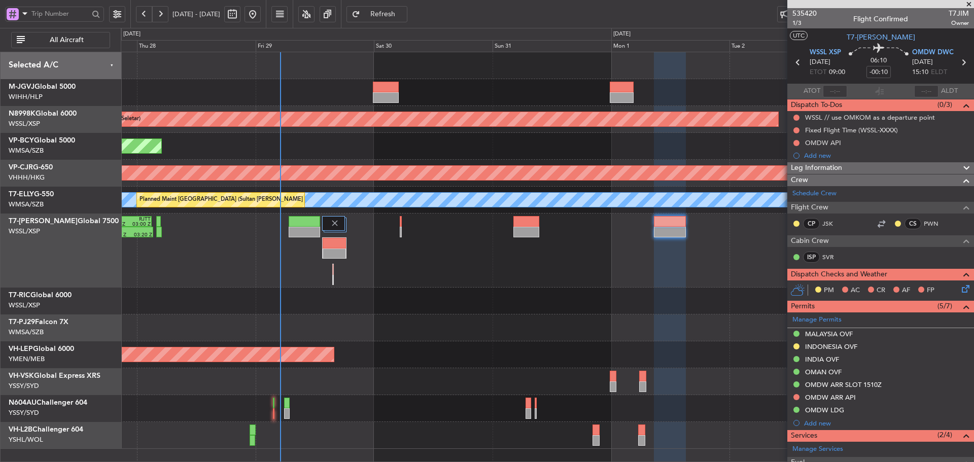
click at [385, 285] on div "Planned Maint [GEOGRAPHIC_DATA] (Halim Intl) Planned Maint [GEOGRAPHIC_DATA] (S…" at bounding box center [547, 250] width 852 height 397
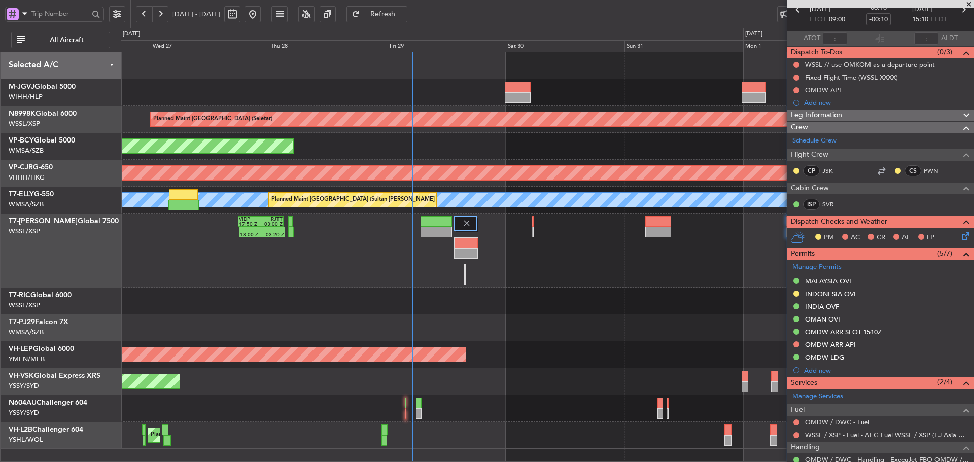
scroll to position [121, 0]
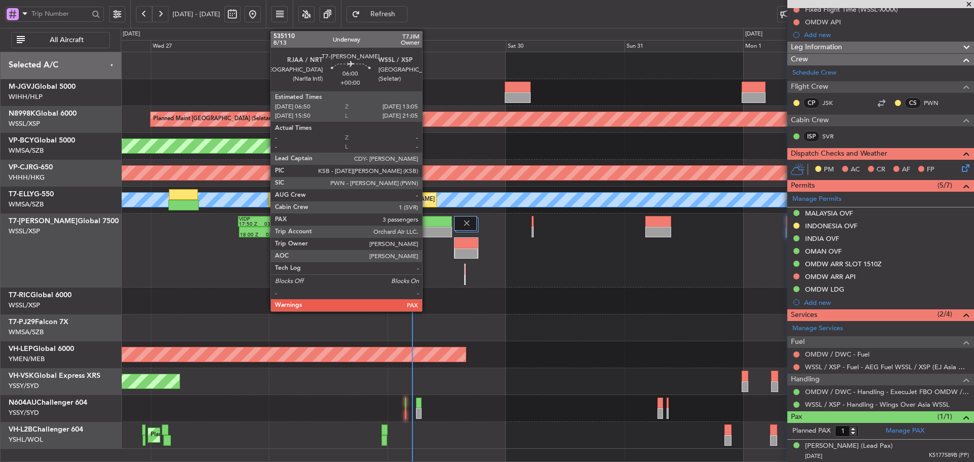
click at [427, 222] on div at bounding box center [435, 221] width 31 height 11
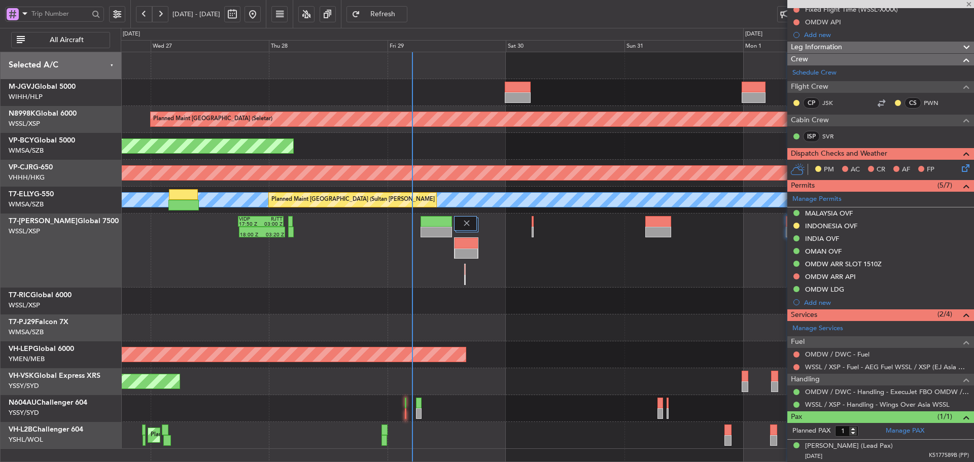
type input "3"
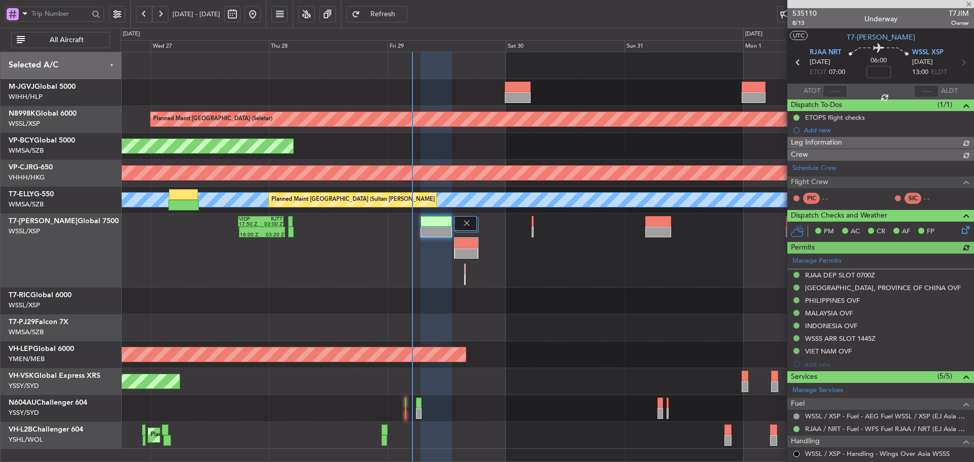
type input "[PERSON_NAME] (LEU)"
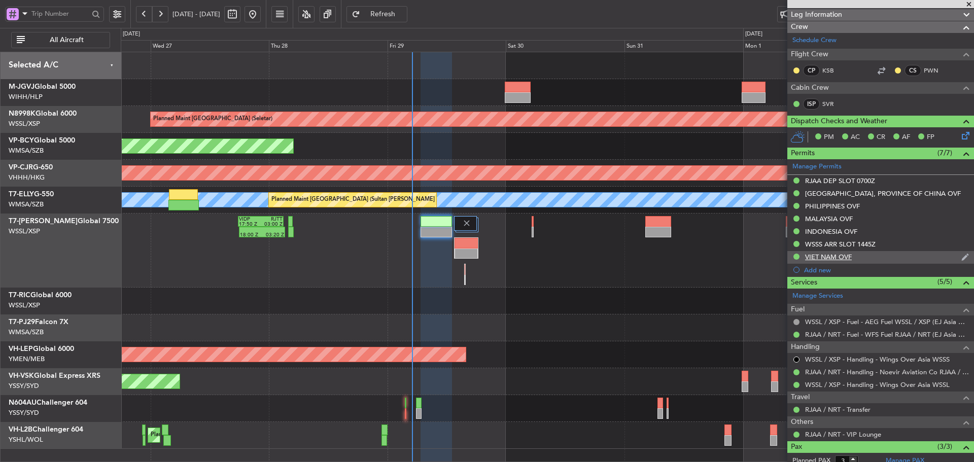
scroll to position [203, 0]
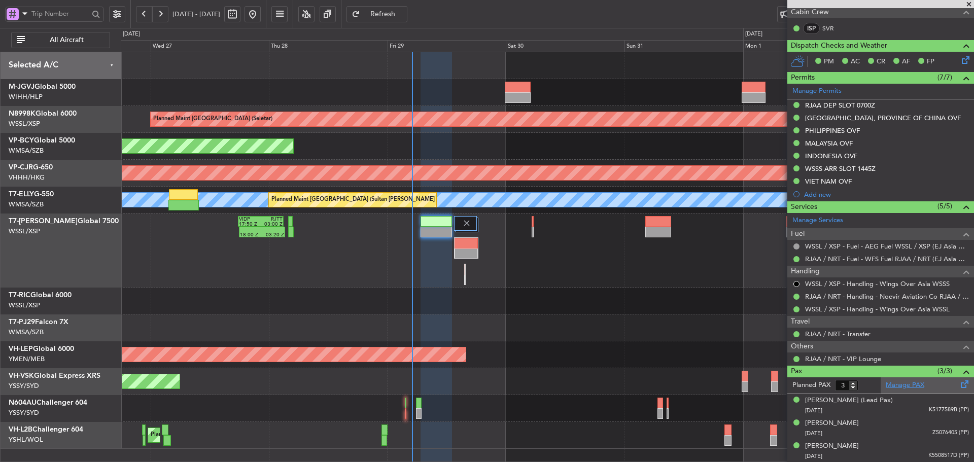
click at [899, 386] on link "Manage PAX" at bounding box center [904, 385] width 39 height 10
type input "4"
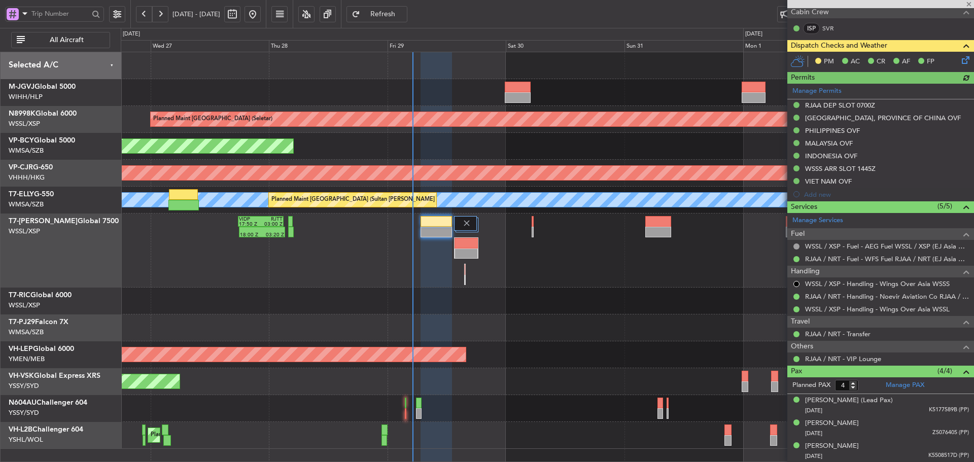
type input "[PERSON_NAME] (LEU)"
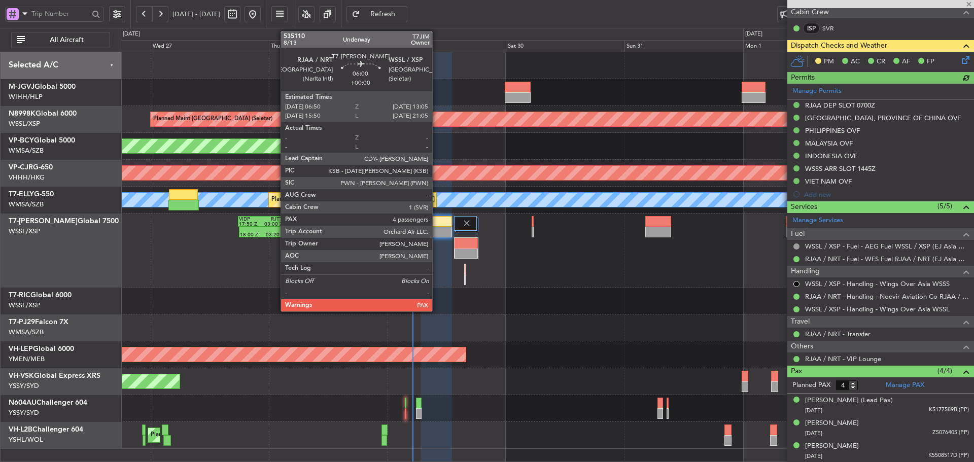
click at [419, 235] on div "18:00 Z 03:20 Z VIDP 17:50 Z RJTT 03:00 Z" at bounding box center [547, 251] width 852 height 74
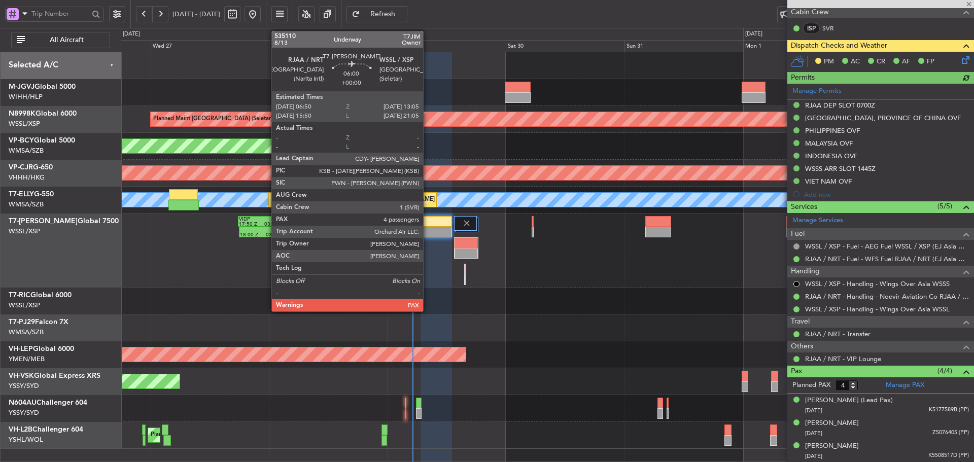
click at [428, 229] on div at bounding box center [435, 232] width 31 height 11
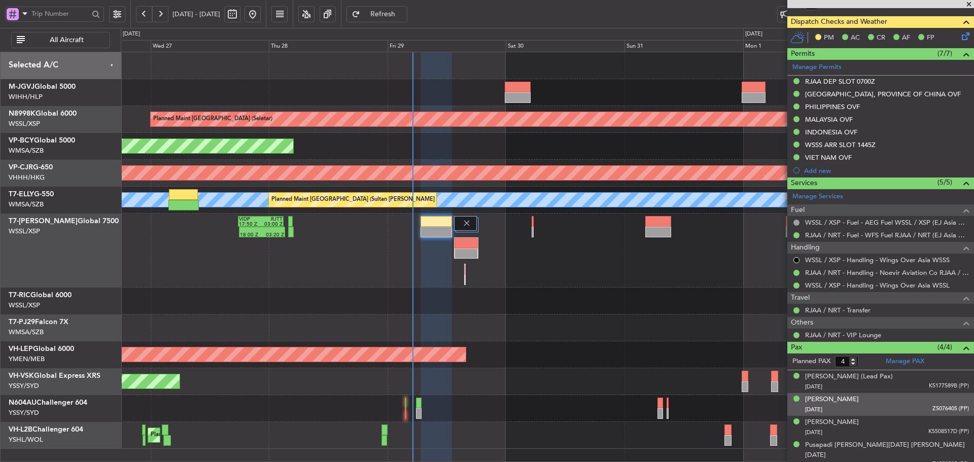
scroll to position [236, 0]
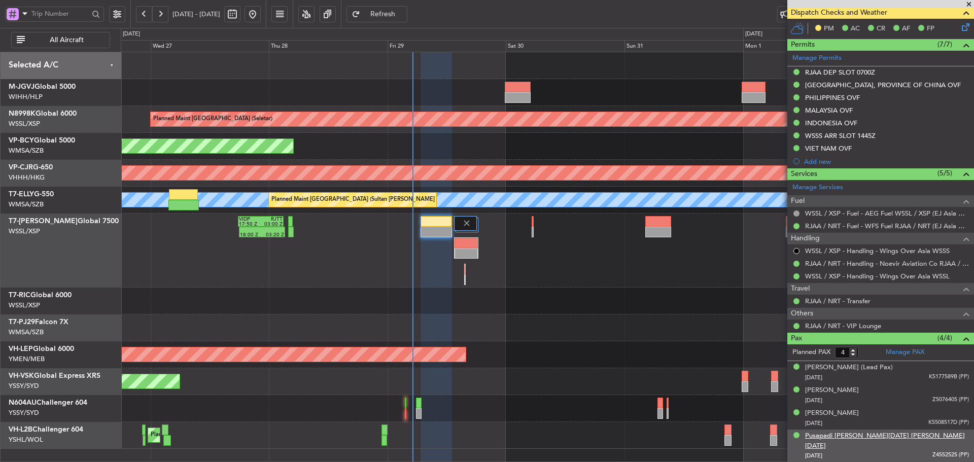
click at [832, 436] on div "Pusapadi [PERSON_NAME][DATE] [PERSON_NAME][DATE]" at bounding box center [887, 441] width 164 height 20
type input "[PERSON_NAME] (LEU)"
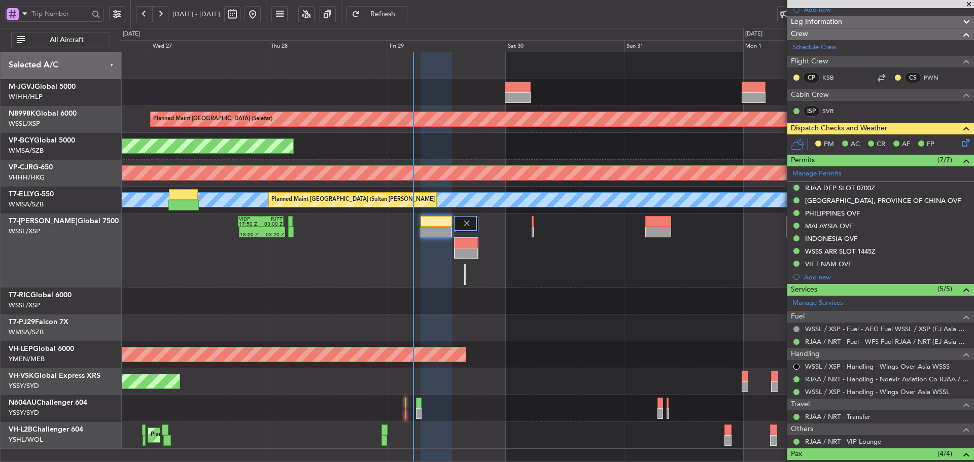
scroll to position [0, 0]
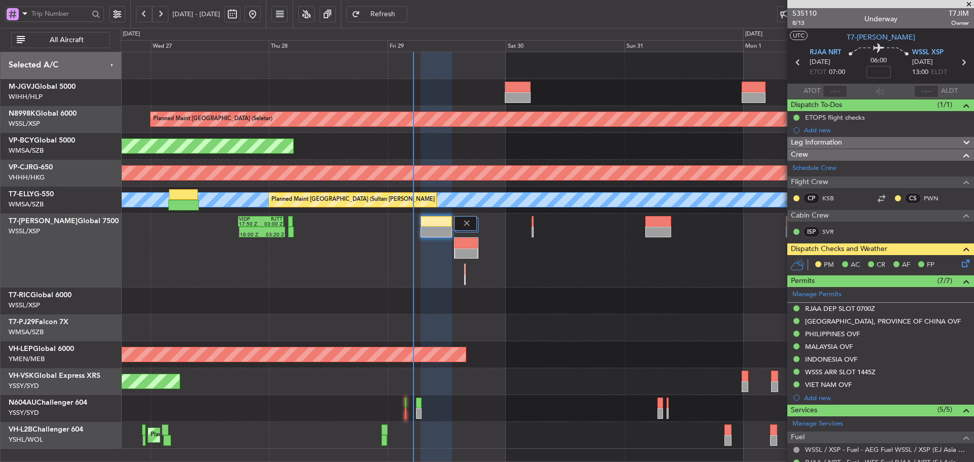
click at [960, 262] on icon at bounding box center [964, 262] width 8 height 8
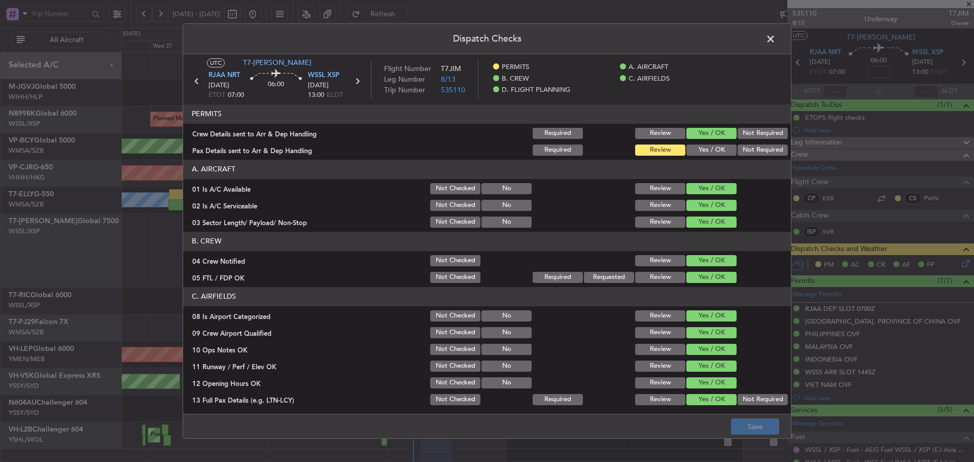
click at [702, 151] on button "Yes / OK" at bounding box center [711, 150] width 50 height 11
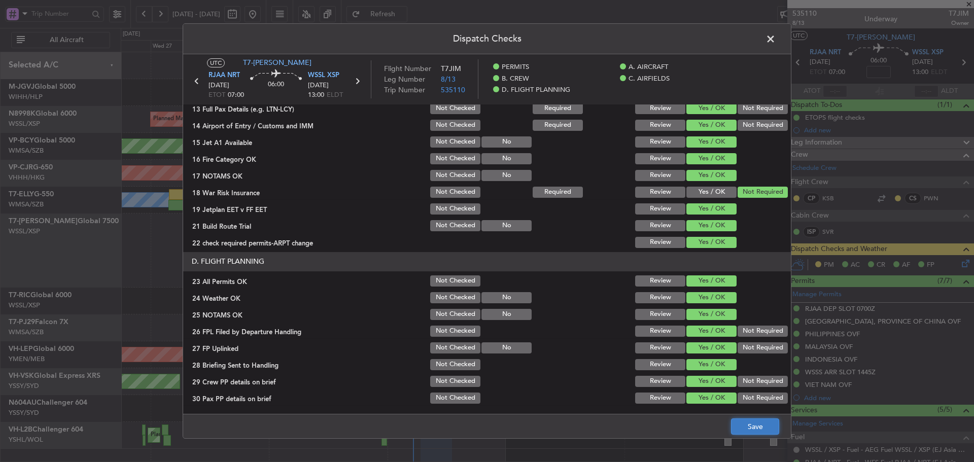
click at [753, 425] on button "Save" at bounding box center [755, 426] width 48 height 16
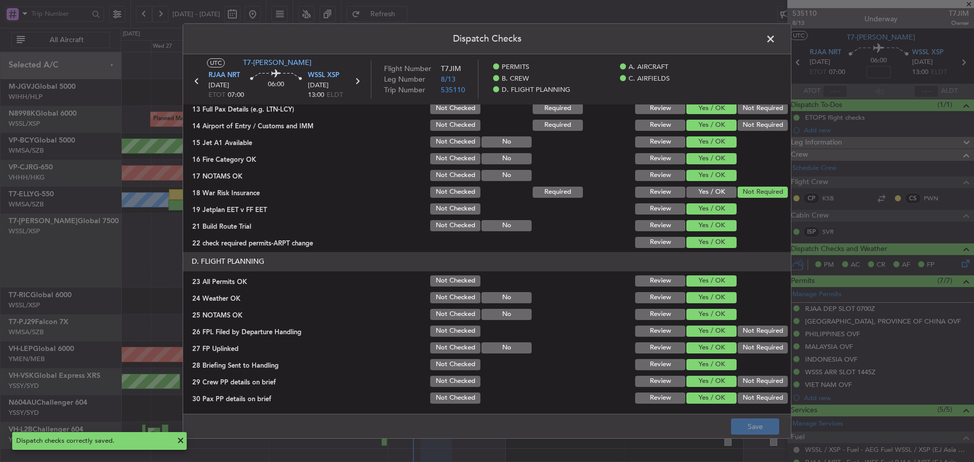
click at [775, 41] on span at bounding box center [775, 41] width 0 height 20
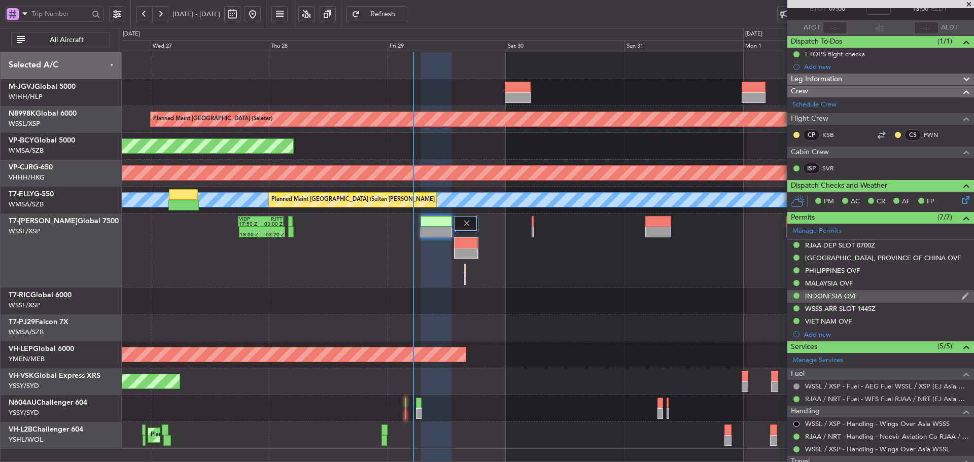
scroll to position [0, 0]
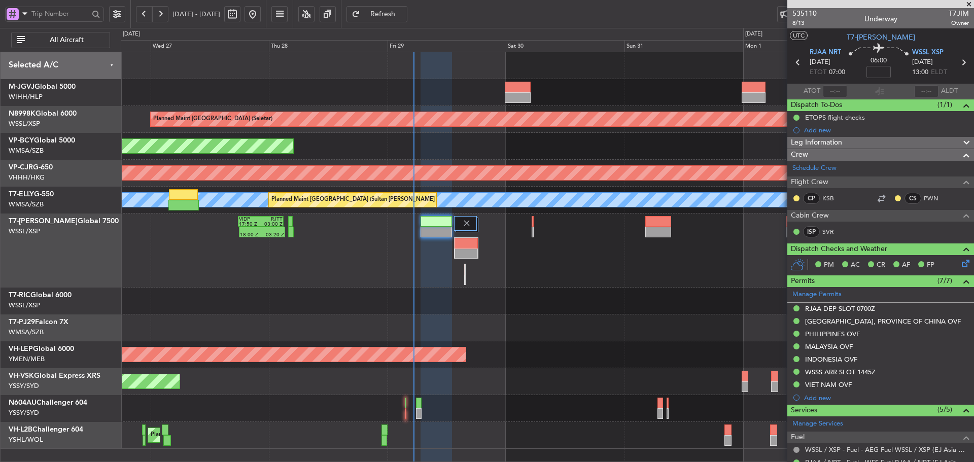
click at [407, 271] on div "18:00 Z 03:20 Z VIDP 17:50 Z RJTT 03:00 Z" at bounding box center [547, 251] width 852 height 74
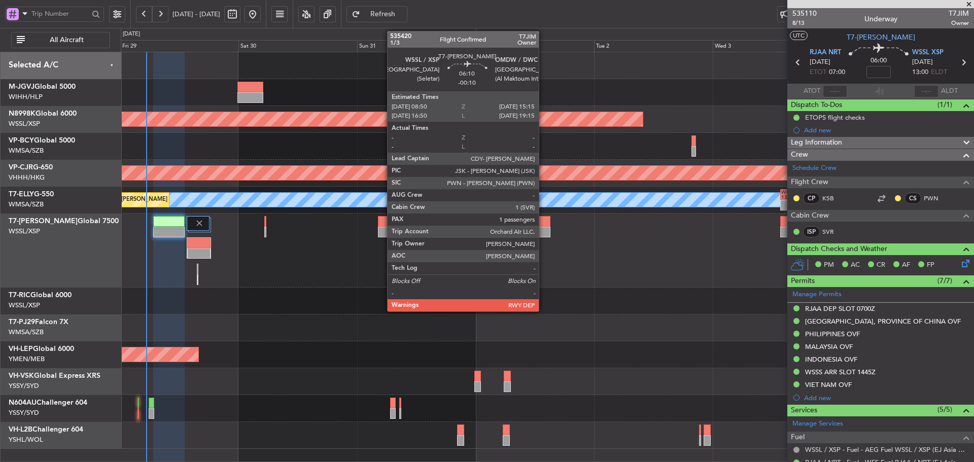
click at [543, 227] on div at bounding box center [534, 232] width 32 height 11
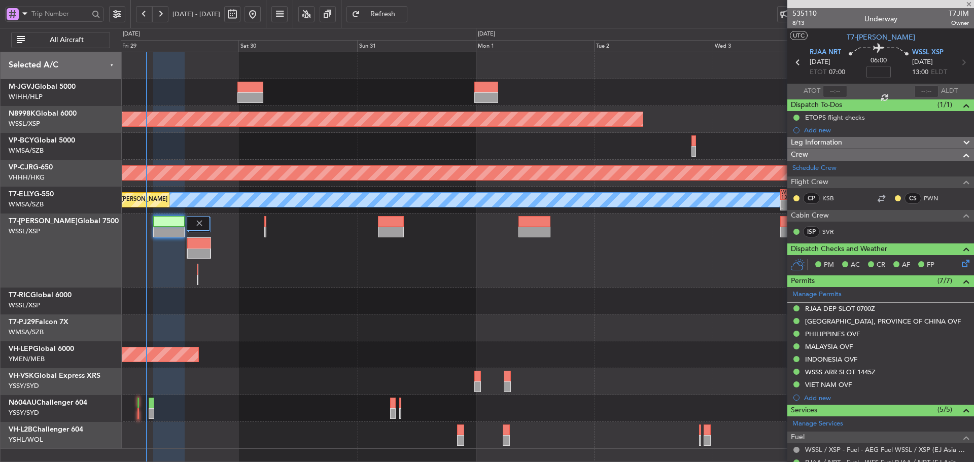
type input "-00:10"
type input "1"
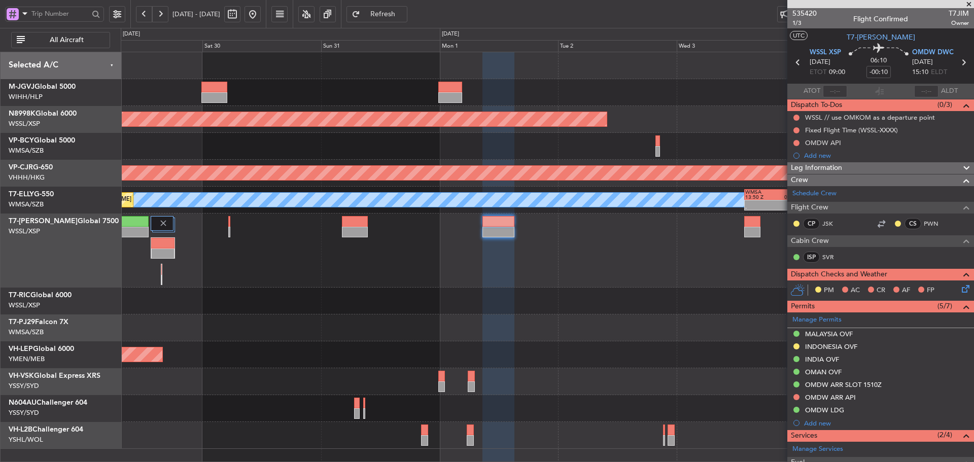
click at [530, 260] on div "18:00 Z 03:20 Z VIDP 17:50 Z RJTT 03:00 Z" at bounding box center [547, 251] width 852 height 74
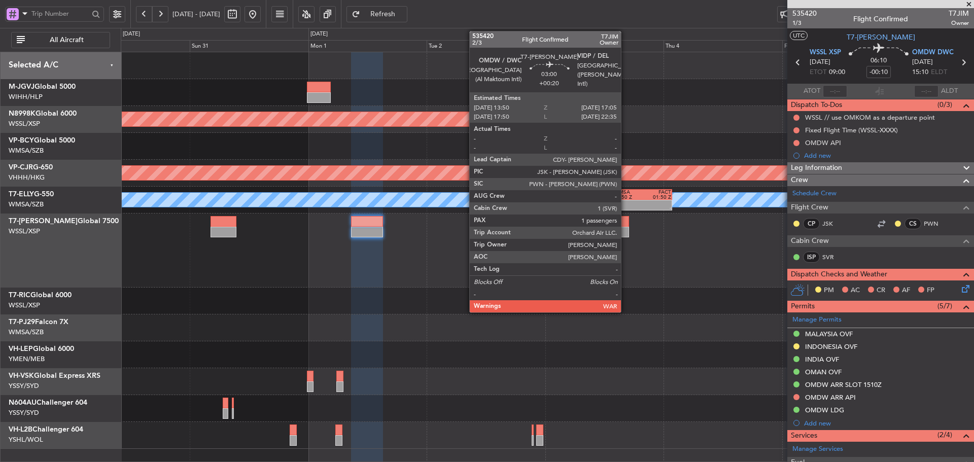
click at [625, 227] on div at bounding box center [621, 232] width 16 height 11
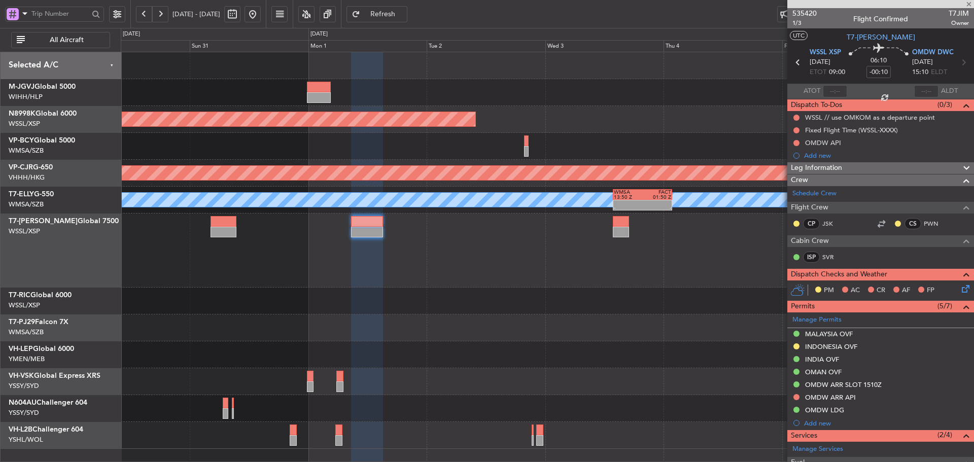
type input "+00:20"
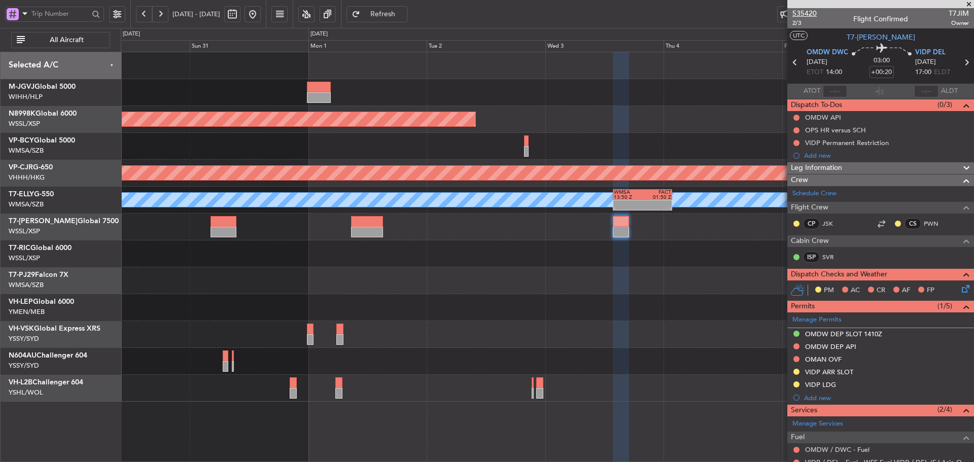
click at [805, 17] on span "535420" at bounding box center [804, 13] width 24 height 11
